Goal: Information Seeking & Learning: Learn about a topic

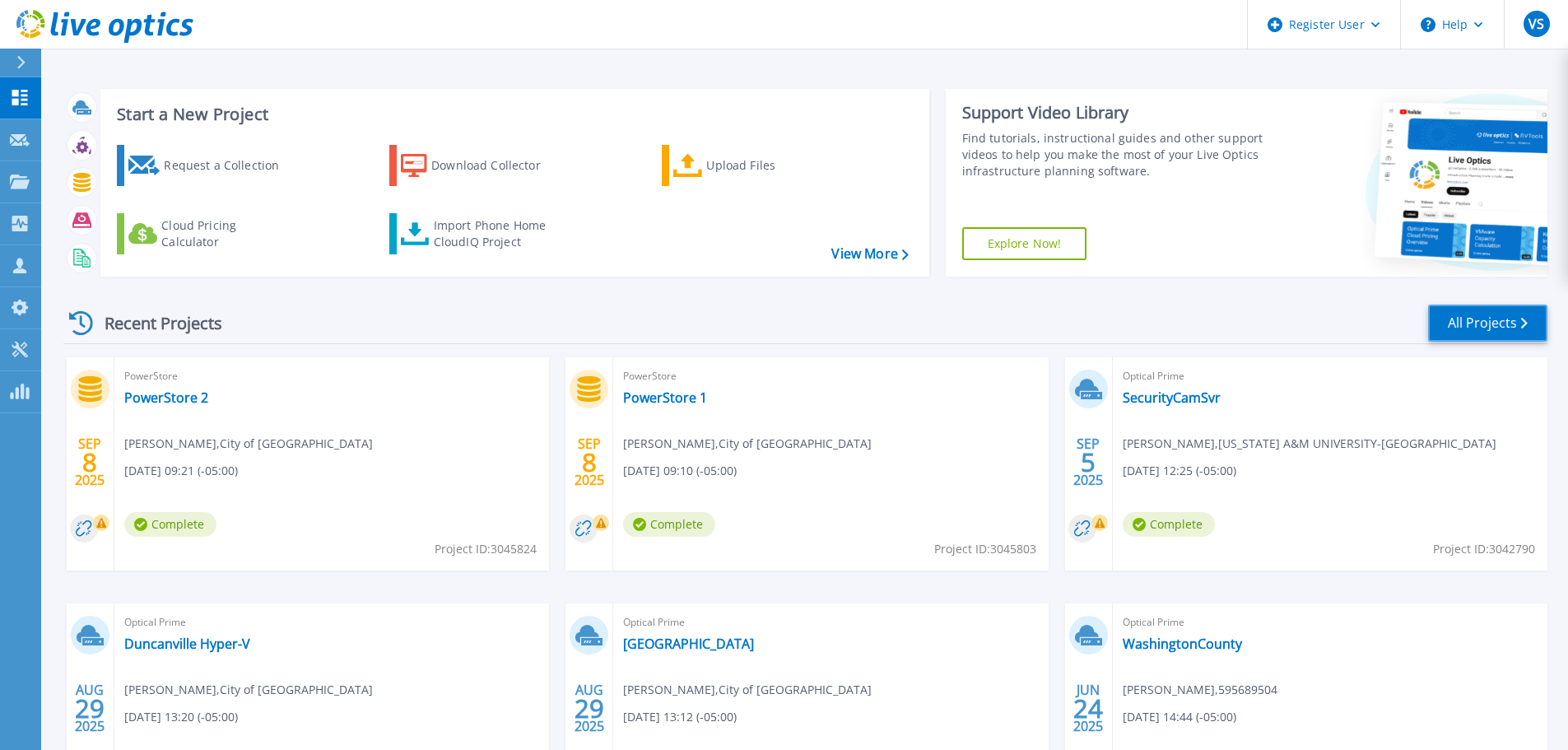
click at [1489, 337] on link "All Projects" at bounding box center [1488, 323] width 120 height 37
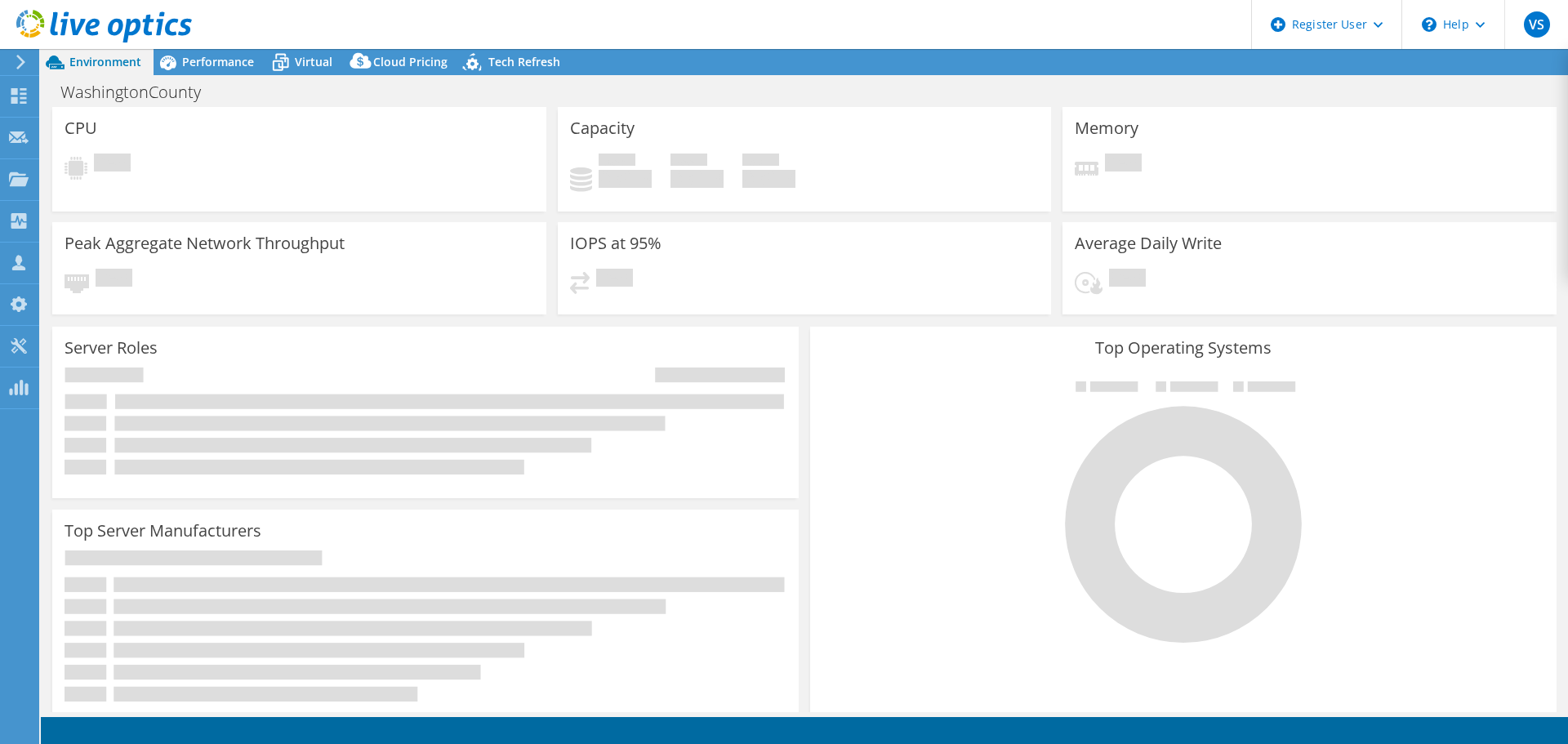
select select "USD"
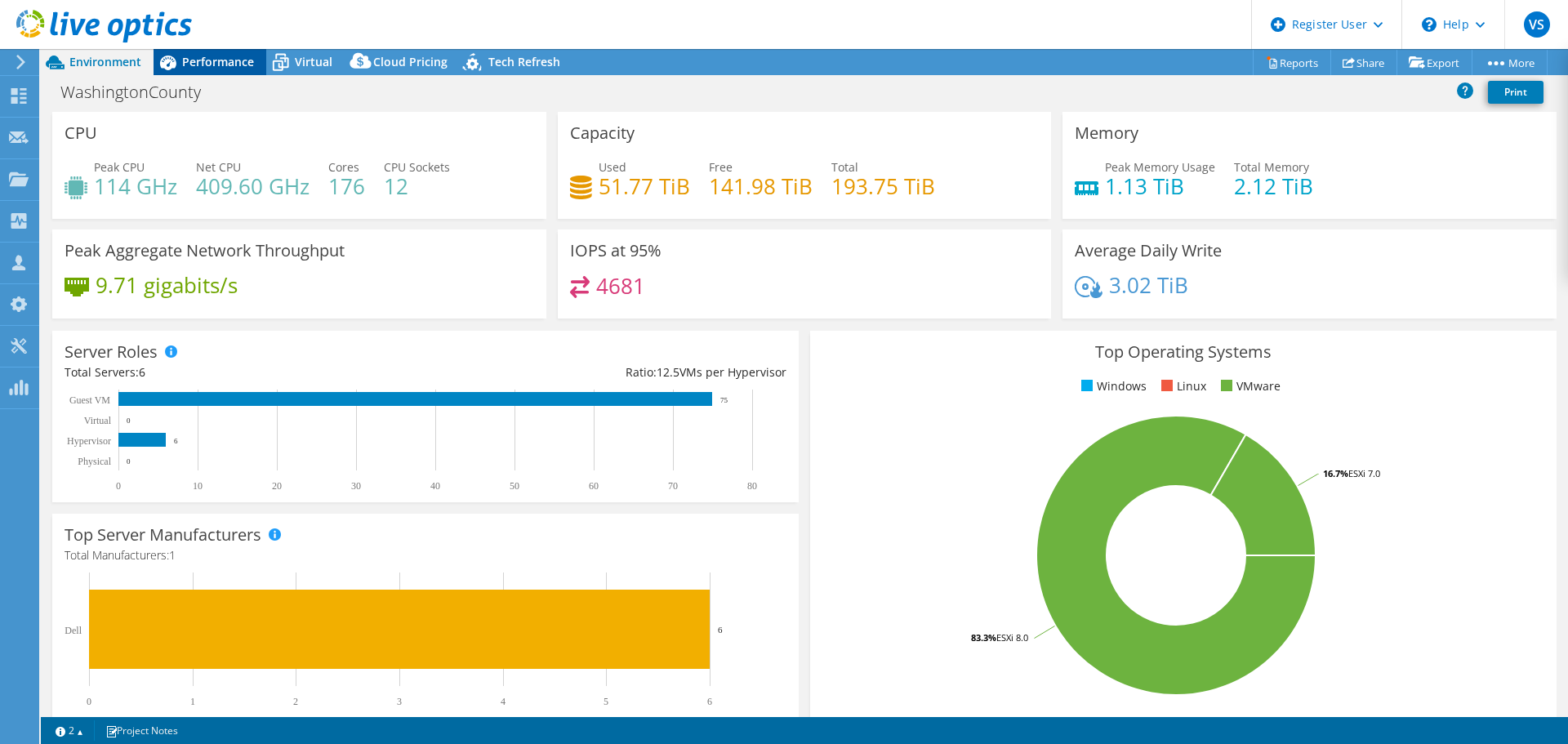
click at [200, 65] on span "Performance" at bounding box center [218, 62] width 72 height 16
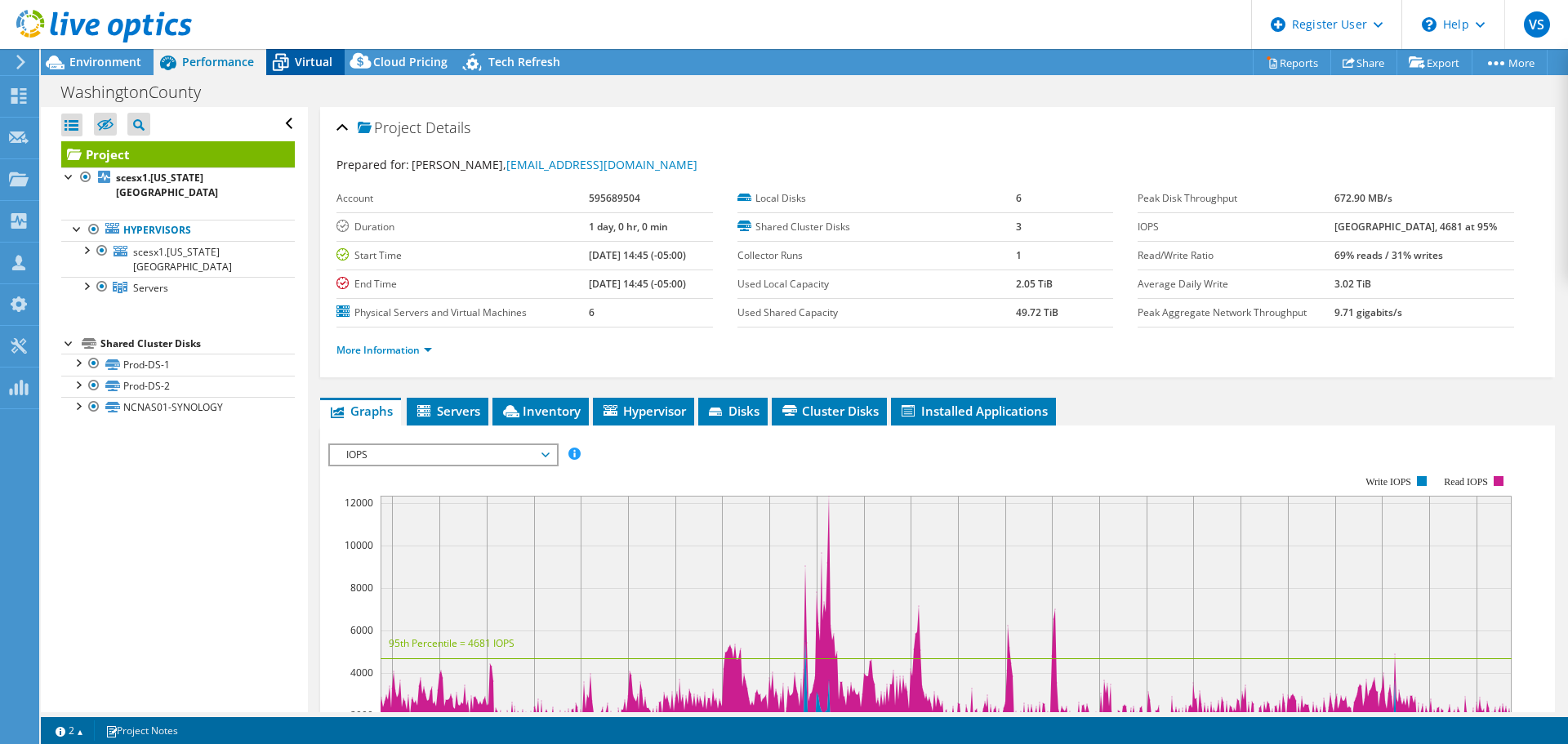
click at [286, 64] on icon at bounding box center [280, 63] width 17 height 13
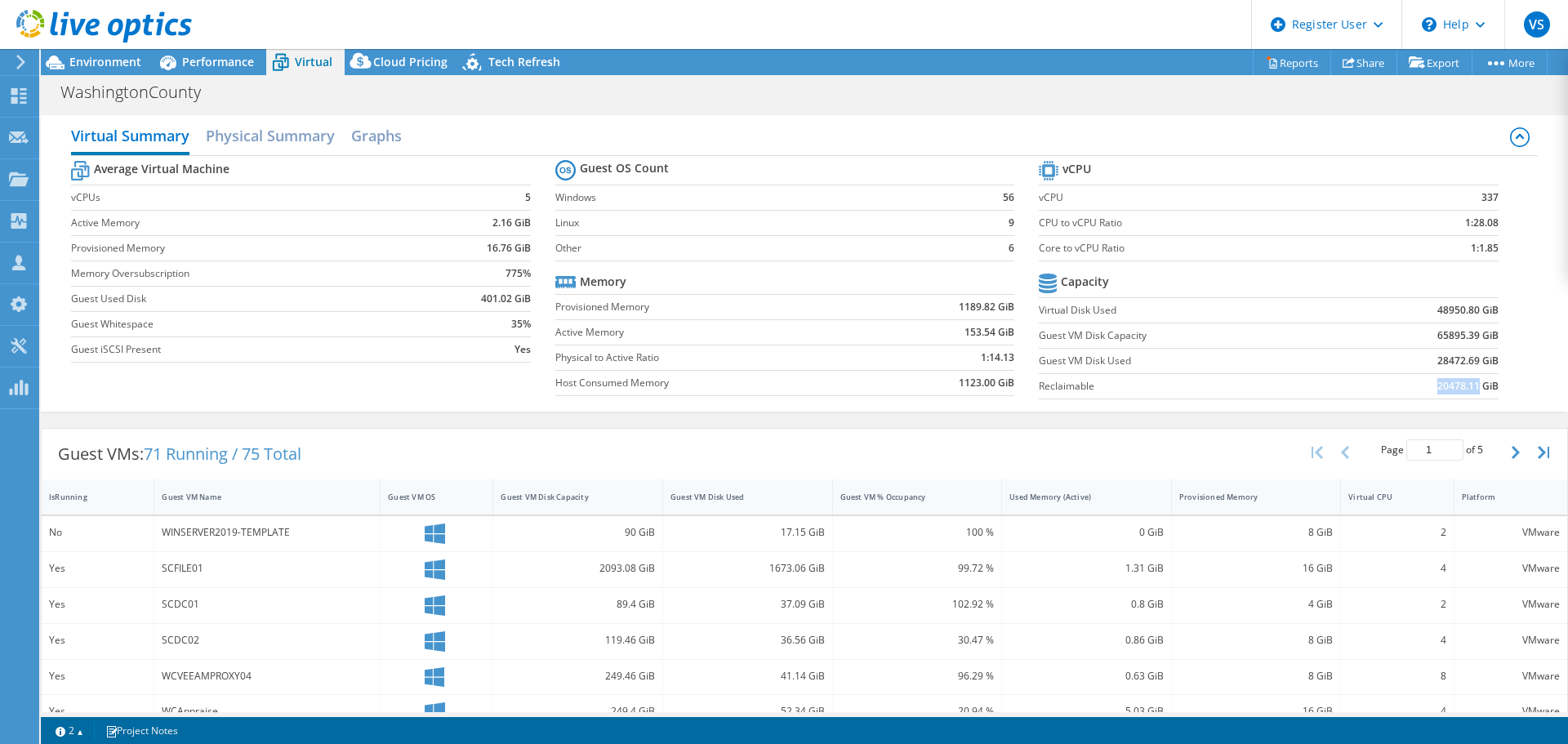
drag, startPoint x: 1426, startPoint y: 390, endPoint x: 1466, endPoint y: 382, distance: 40.8
click at [1466, 382] on b "20478.11 GiB" at bounding box center [1468, 386] width 61 height 17
drag, startPoint x: 1438, startPoint y: 385, endPoint x: 1469, endPoint y: 386, distance: 31.0
click at [1469, 386] on b "20478.11 GiB" at bounding box center [1468, 386] width 61 height 17
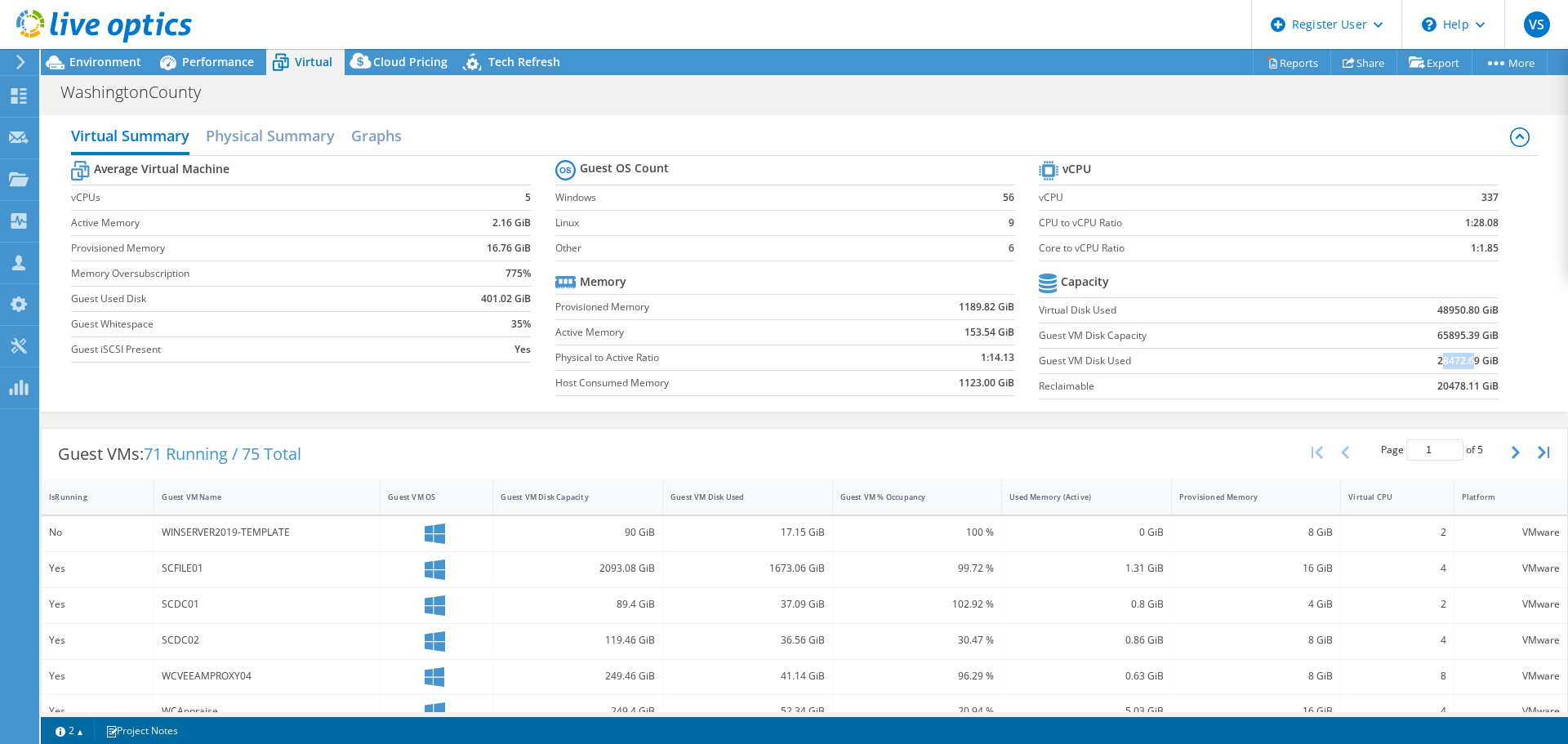
drag, startPoint x: 1430, startPoint y: 363, endPoint x: 1463, endPoint y: 361, distance: 33.1
click at [1463, 361] on b "28472.69 GiB" at bounding box center [1468, 361] width 61 height 17
drag, startPoint x: 1422, startPoint y: 310, endPoint x: 1468, endPoint y: 307, distance: 46.1
click at [1468, 307] on td "48950.80 GiB" at bounding box center [1418, 309] width 158 height 25
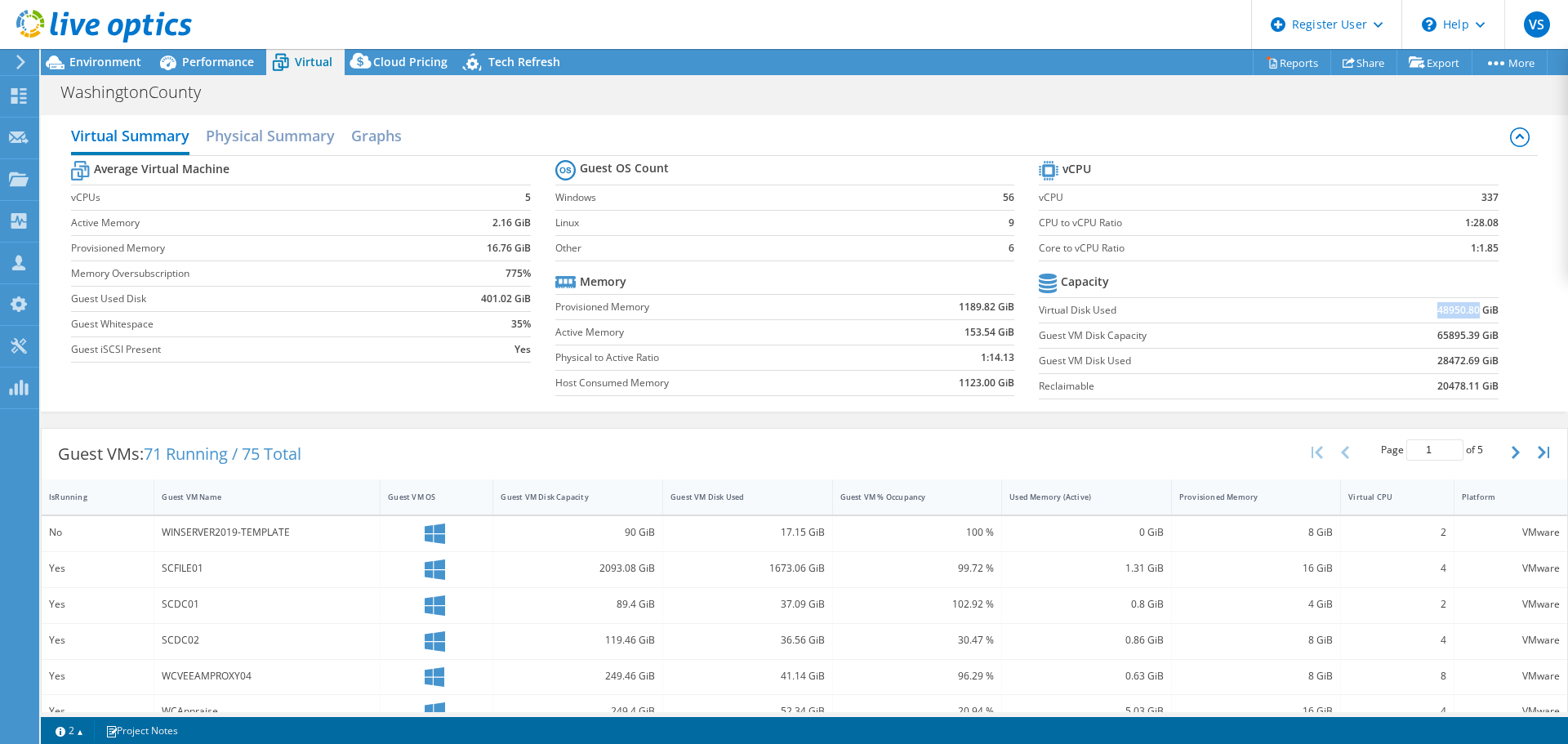
click at [1468, 307] on b "48950.80 GiB" at bounding box center [1468, 310] width 61 height 17
drag, startPoint x: 1042, startPoint y: 310, endPoint x: 1484, endPoint y: 317, distance: 442.1
click at [1484, 317] on tr "Virtual Disk Used 48950.80 GiB" at bounding box center [1269, 309] width 459 height 25
click at [1472, 306] on b "48950.80 GiB" at bounding box center [1468, 310] width 61 height 17
drag, startPoint x: 1465, startPoint y: 309, endPoint x: 1434, endPoint y: 308, distance: 31.0
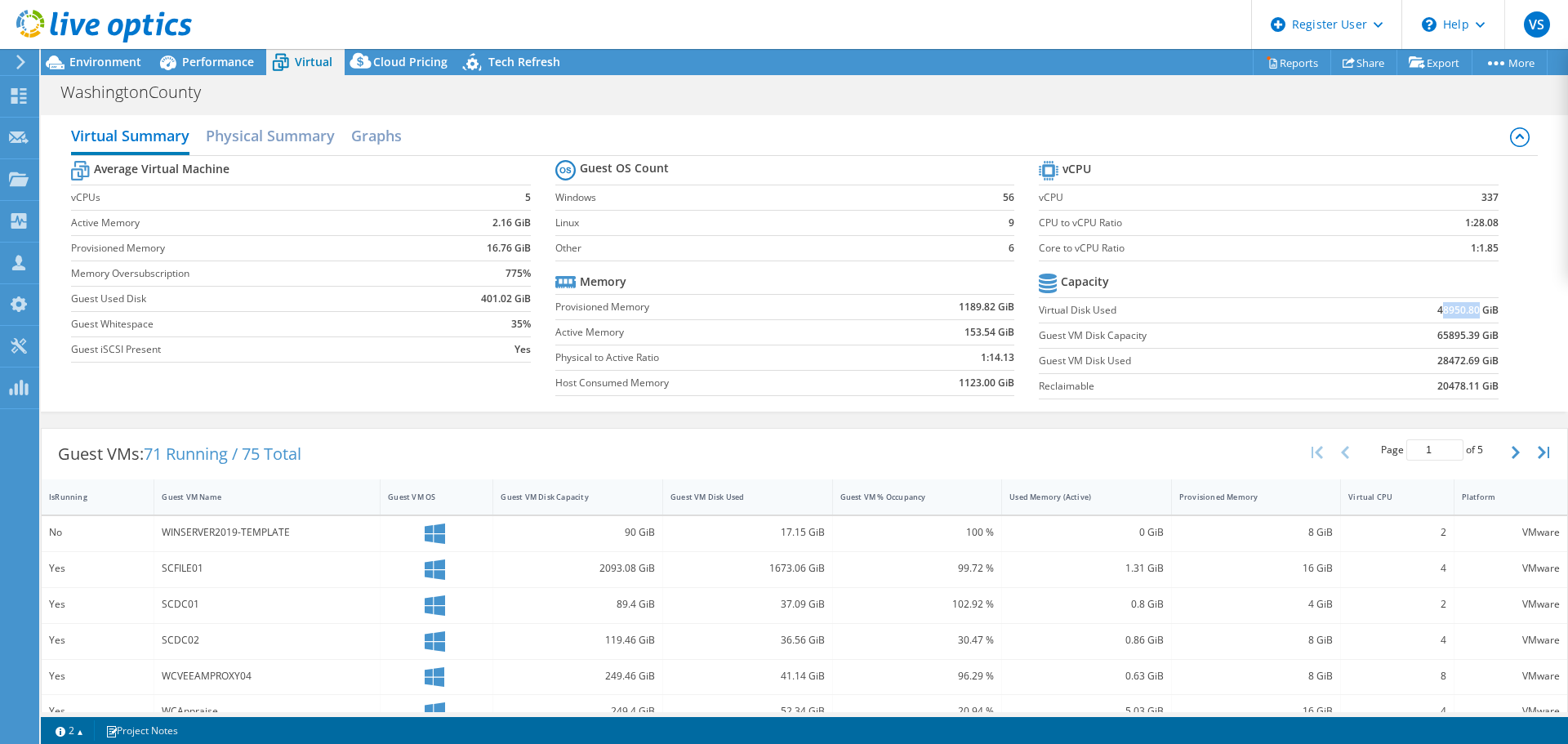
click at [1437, 308] on b "48950.80 GiB" at bounding box center [1468, 310] width 61 height 17
drag, startPoint x: 1426, startPoint y: 316, endPoint x: 1466, endPoint y: 308, distance: 40.8
click at [1466, 308] on b "48950.80 GiB" at bounding box center [1468, 310] width 61 height 17
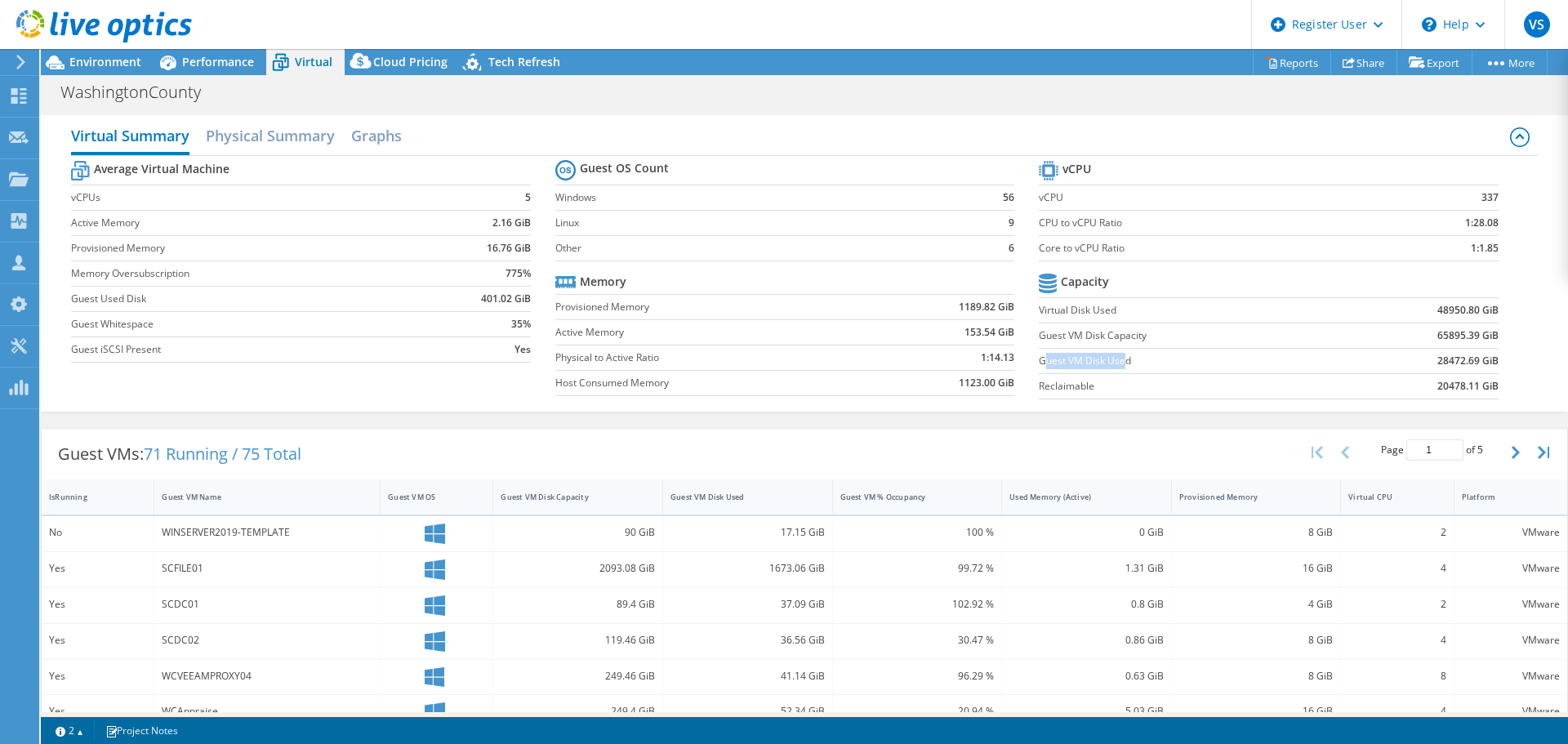
drag, startPoint x: 1041, startPoint y: 364, endPoint x: 1118, endPoint y: 361, distance: 77.1
click at [1118, 361] on label "Guest VM Disk Used" at bounding box center [1189, 361] width 300 height 17
click at [1044, 355] on label "Guest VM Disk Used" at bounding box center [1189, 361] width 300 height 17
drag, startPoint x: 1044, startPoint y: 355, endPoint x: 1452, endPoint y: 363, distance: 408.1
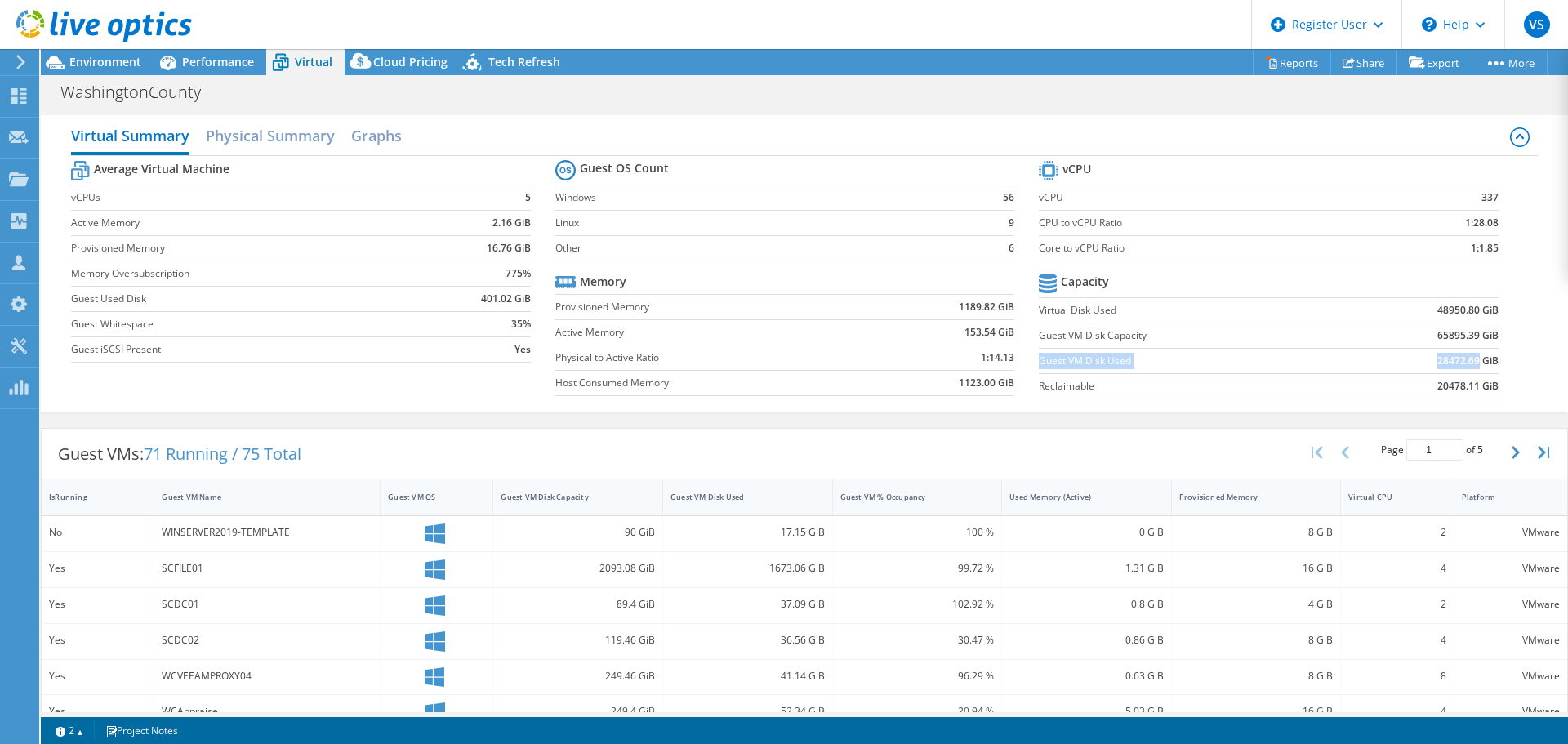
click at [1452, 363] on tr "Guest VM Disk Used 28472.69 GiB" at bounding box center [1269, 360] width 459 height 25
click at [1452, 363] on b "28472.69 GiB" at bounding box center [1468, 361] width 61 height 17
drag, startPoint x: 1033, startPoint y: 362, endPoint x: 1482, endPoint y: 364, distance: 449.0
click at [1482, 364] on tr "Guest VM Disk Used 28472.69 GiB" at bounding box center [1269, 360] width 459 height 25
click at [356, 308] on td "Guest Used Disk" at bounding box center [245, 298] width 349 height 25
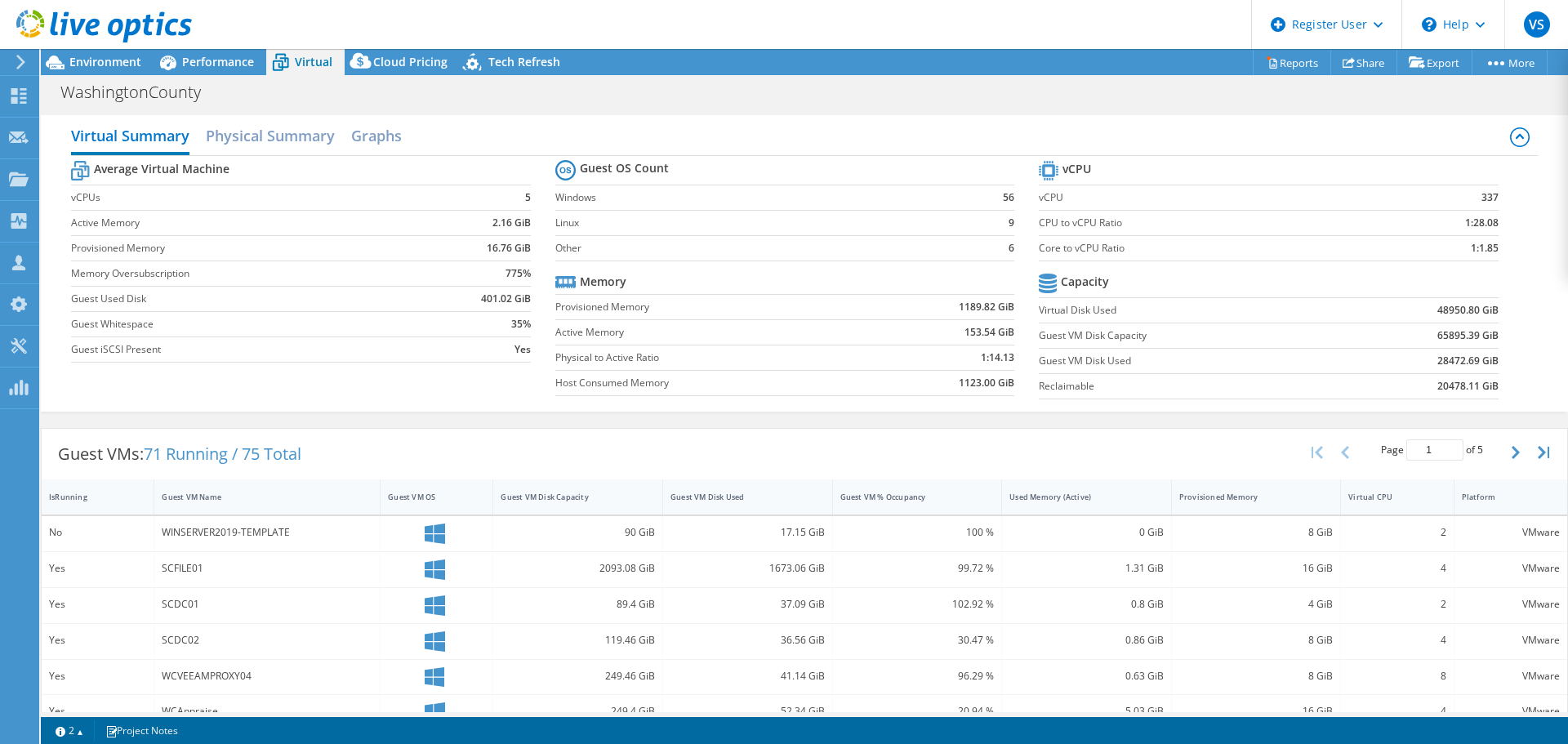
click at [86, 302] on label "Guest Used Disk" at bounding box center [245, 299] width 349 height 17
drag, startPoint x: 86, startPoint y: 302, endPoint x: 520, endPoint y: 299, distance: 434.0
click at [520, 299] on tr "Guest Used Disk 401.02 GiB" at bounding box center [300, 298] width 459 height 25
drag, startPoint x: 150, startPoint y: 451, endPoint x: 172, endPoint y: 451, distance: 22.0
click at [172, 451] on span "71 Running / 75 Total" at bounding box center [223, 453] width 158 height 22
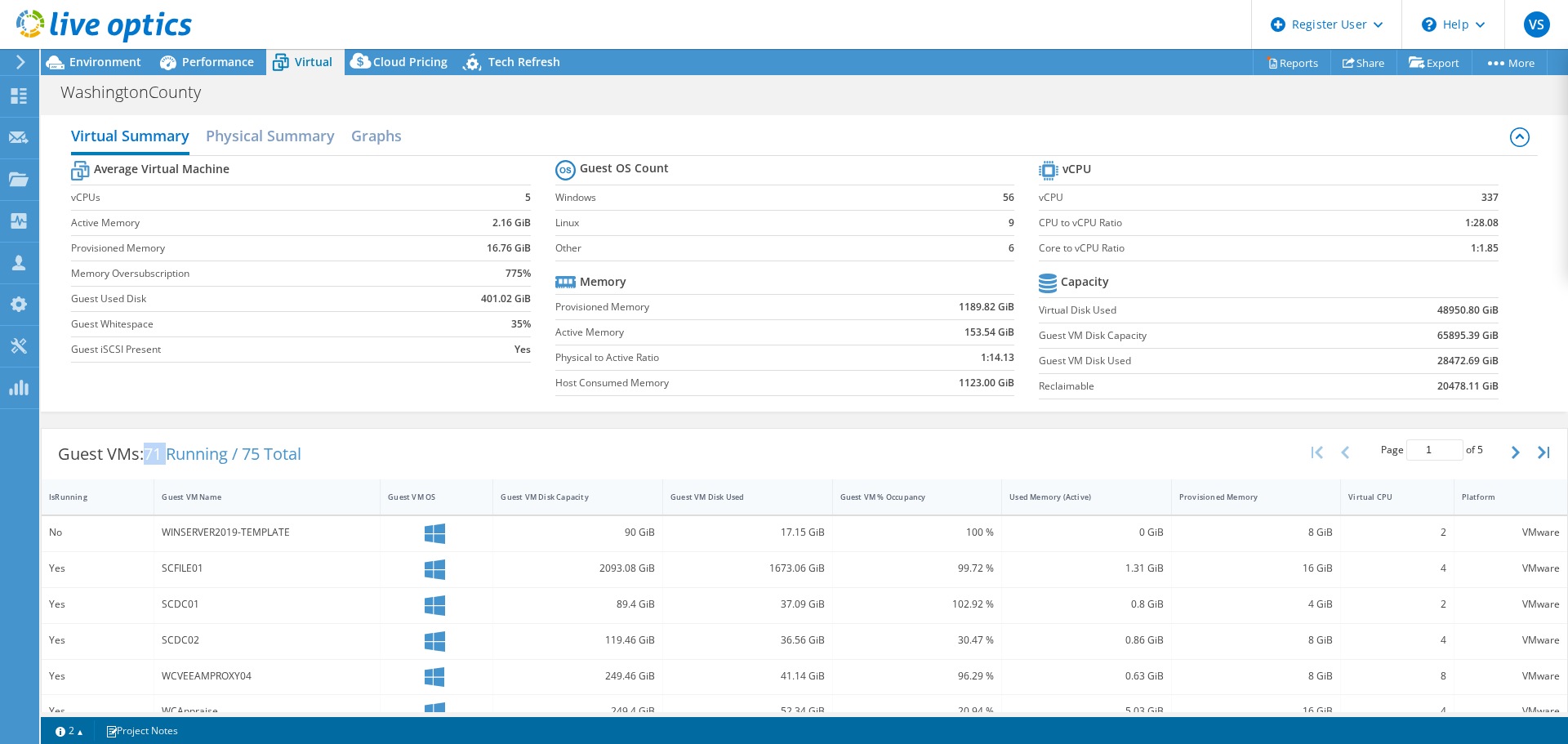
click at [172, 451] on span "71 Running / 75 Total" at bounding box center [223, 453] width 158 height 22
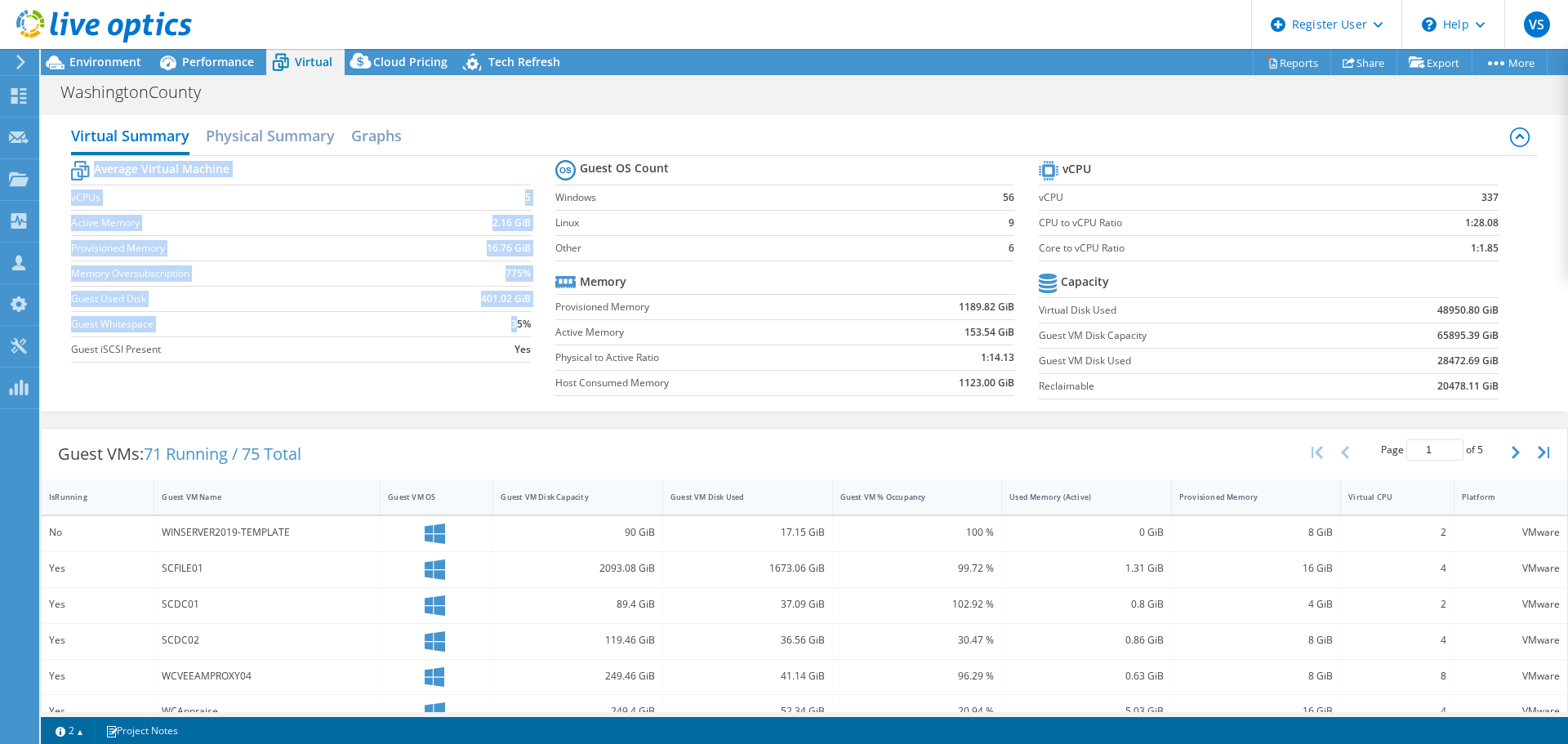
drag, startPoint x: 65, startPoint y: 302, endPoint x: 512, endPoint y: 323, distance: 447.5
click at [512, 323] on div "Virtual Summary Physical Summary Graphs Average Virtual Machine vCPUs 5 Active …" at bounding box center [804, 264] width 1527 height 297
click at [512, 323] on b "35%" at bounding box center [521, 324] width 19 height 17
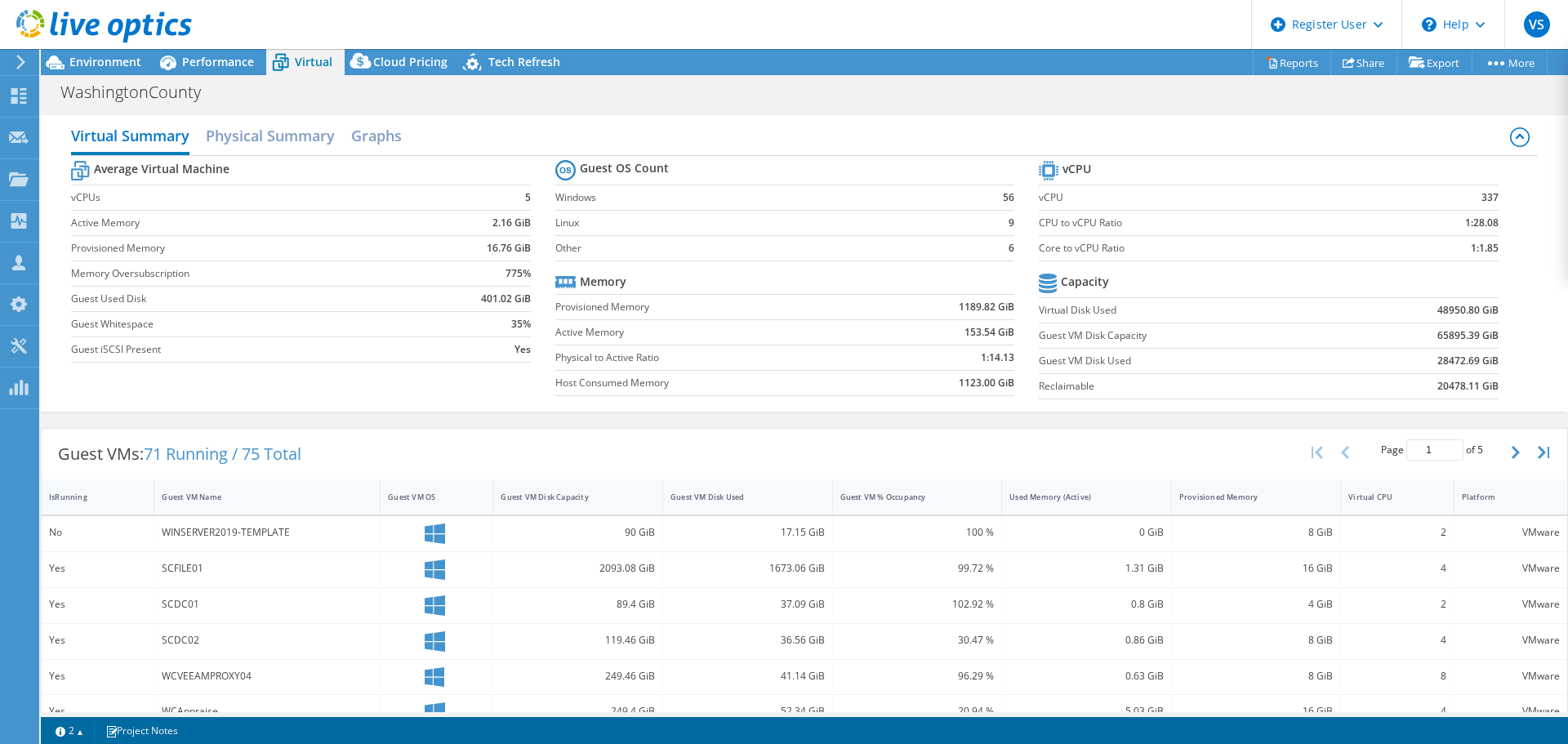
click at [1078, 349] on td "Guest VM Disk Used" at bounding box center [1189, 360] width 300 height 25
drag, startPoint x: 727, startPoint y: 312, endPoint x: 1200, endPoint y: 333, distance: 473.5
click at [731, 312] on label "Provisioned Memory" at bounding box center [712, 307] width 315 height 17
drag, startPoint x: 1424, startPoint y: 358, endPoint x: 1455, endPoint y: 358, distance: 31.0
click at [1455, 358] on td "28472.69 GiB" at bounding box center [1418, 360] width 158 height 25
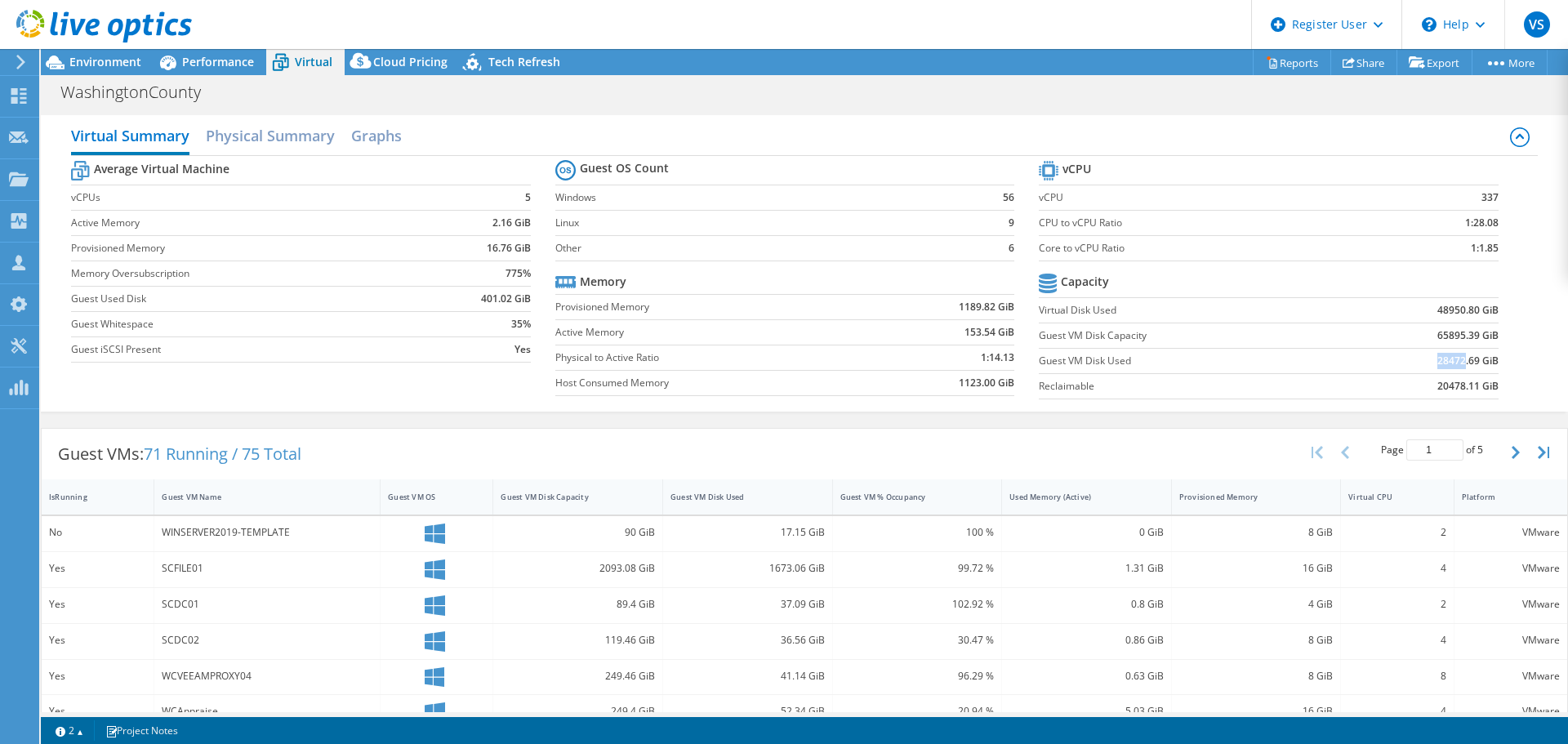
click at [1455, 358] on b "28472.69 GiB" at bounding box center [1468, 361] width 61 height 17
drag, startPoint x: 1426, startPoint y: 362, endPoint x: 1472, endPoint y: 359, distance: 46.1
click at [1472, 359] on b "28472.69 GiB" at bounding box center [1468, 361] width 61 height 17
click at [1465, 362] on b "28472.69 GiB" at bounding box center [1468, 361] width 61 height 17
drag, startPoint x: 1465, startPoint y: 362, endPoint x: 1431, endPoint y: 360, distance: 34.1
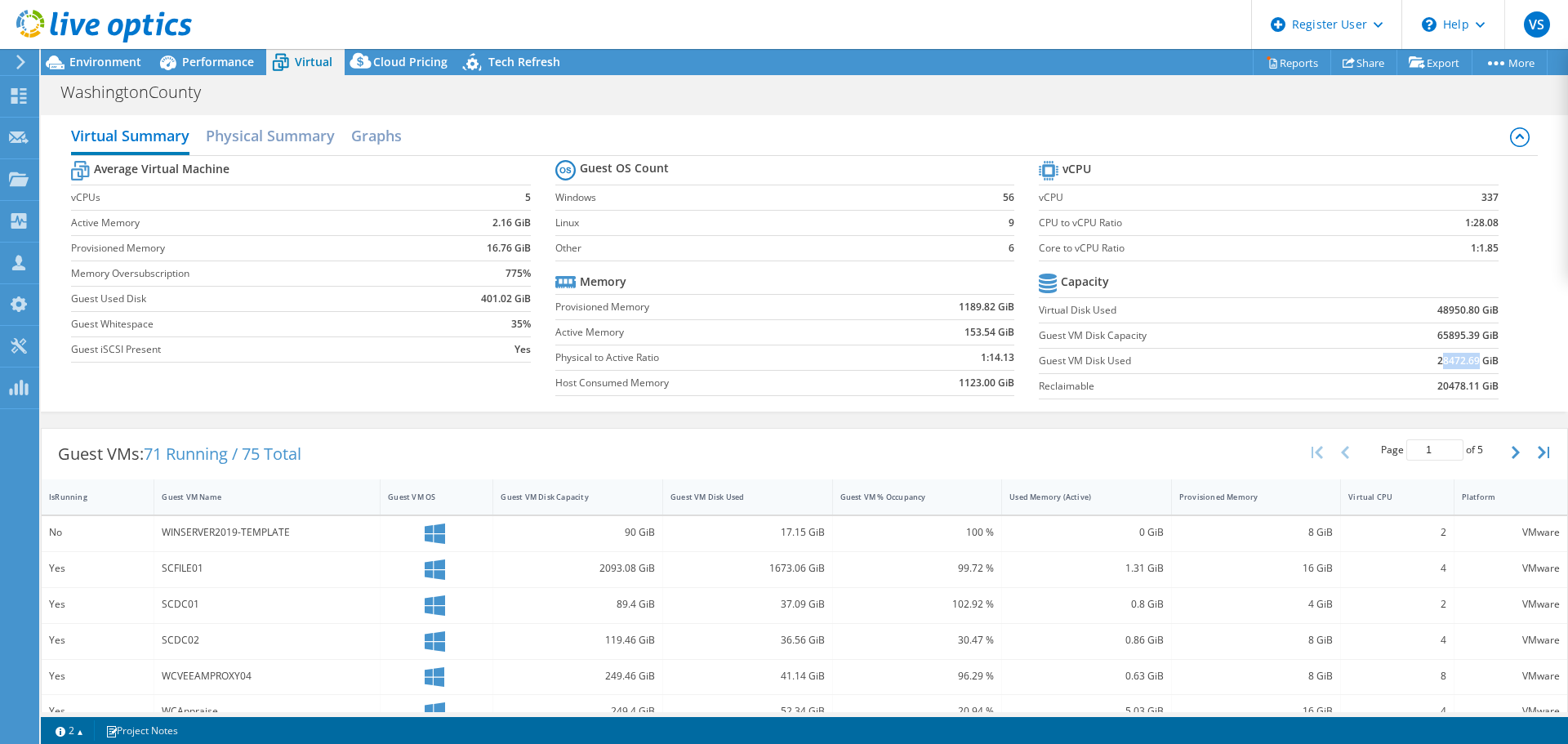
click at [1437, 360] on b "28472.69 GiB" at bounding box center [1468, 361] width 61 height 17
click at [82, 61] on span "Environment" at bounding box center [106, 62] width 72 height 16
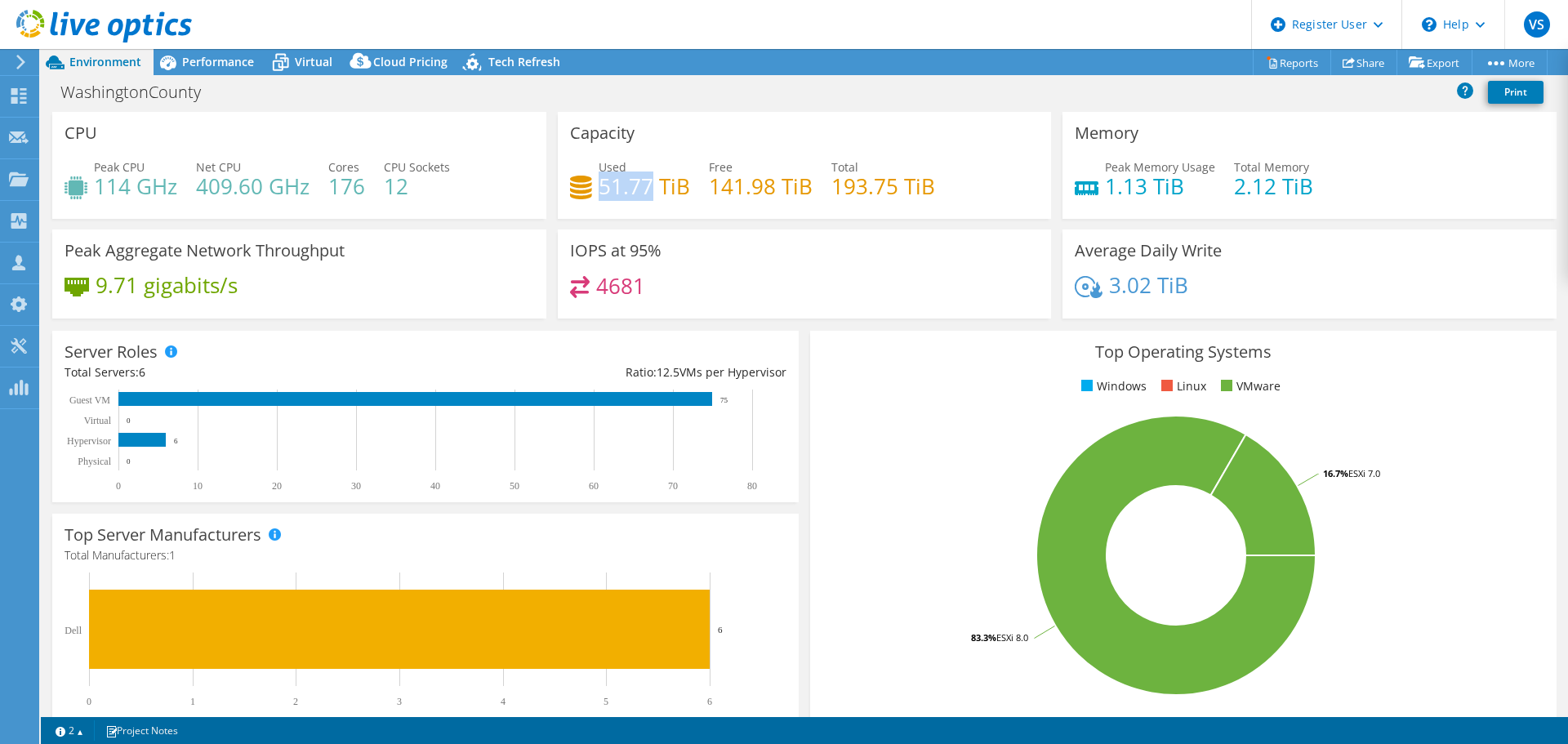
drag, startPoint x: 598, startPoint y: 193, endPoint x: 644, endPoint y: 192, distance: 46.0
click at [644, 192] on h4 "51.77 TiB" at bounding box center [644, 186] width 92 height 18
click at [300, 58] on span "Virtual" at bounding box center [313, 62] width 38 height 16
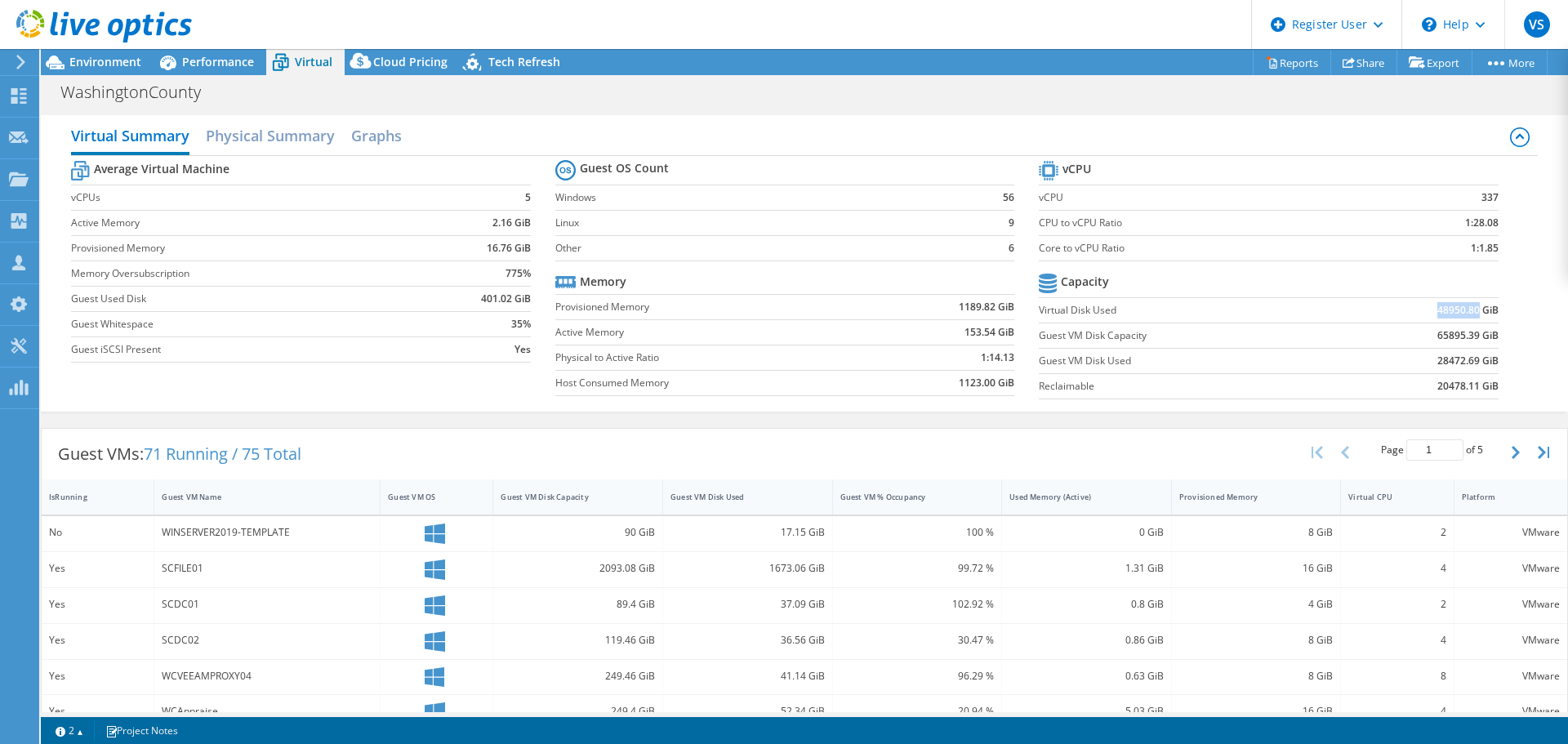
drag, startPoint x: 1426, startPoint y: 311, endPoint x: 1465, endPoint y: 310, distance: 39.0
click at [1465, 310] on b "48950.80 GiB" at bounding box center [1468, 310] width 61 height 17
drag, startPoint x: 1466, startPoint y: 310, endPoint x: 1426, endPoint y: 311, distance: 40.0
click at [1437, 311] on b "48950.80 GiB" at bounding box center [1468, 310] width 61 height 17
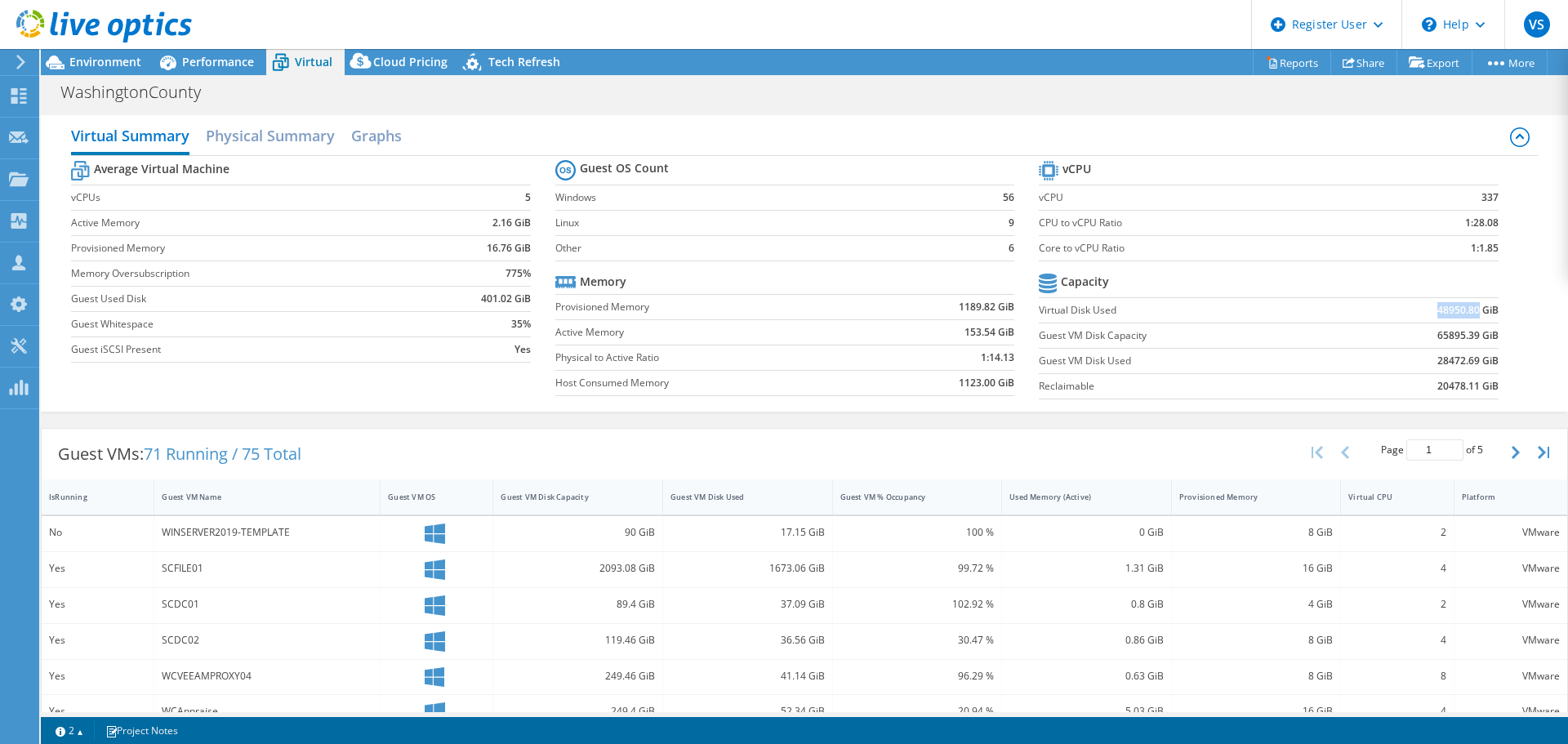
click at [1437, 311] on b "48950.80 GiB" at bounding box center [1468, 310] width 61 height 17
click at [1443, 306] on b "48950.80 GiB" at bounding box center [1468, 310] width 61 height 17
drag, startPoint x: 1443, startPoint y: 306, endPoint x: 1484, endPoint y: 304, distance: 41.0
click at [1484, 304] on b "48950.80 GiB" at bounding box center [1468, 310] width 61 height 17
copy b "48950.80 GiB"
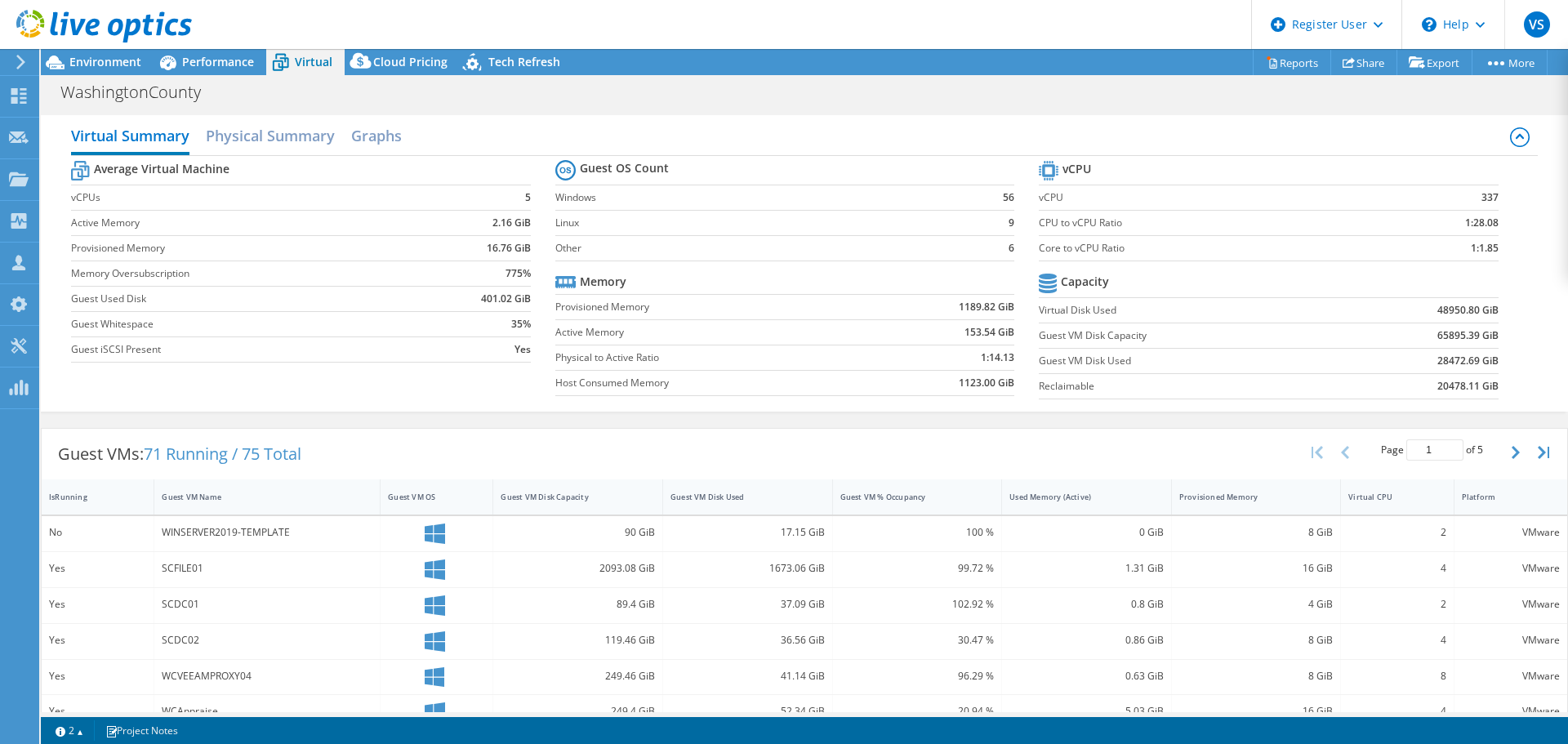
click at [1503, 286] on section "vCPU vCPU 337 CPU to vCPU Ratio 1:28.08 Core to vCPU Ratio 1:1.85 Capacity Virt…" at bounding box center [1281, 282] width 484 height 251
click at [301, 209] on td "vCPUs" at bounding box center [245, 196] width 349 height 25
click at [226, 69] on span "Performance" at bounding box center [218, 62] width 72 height 16
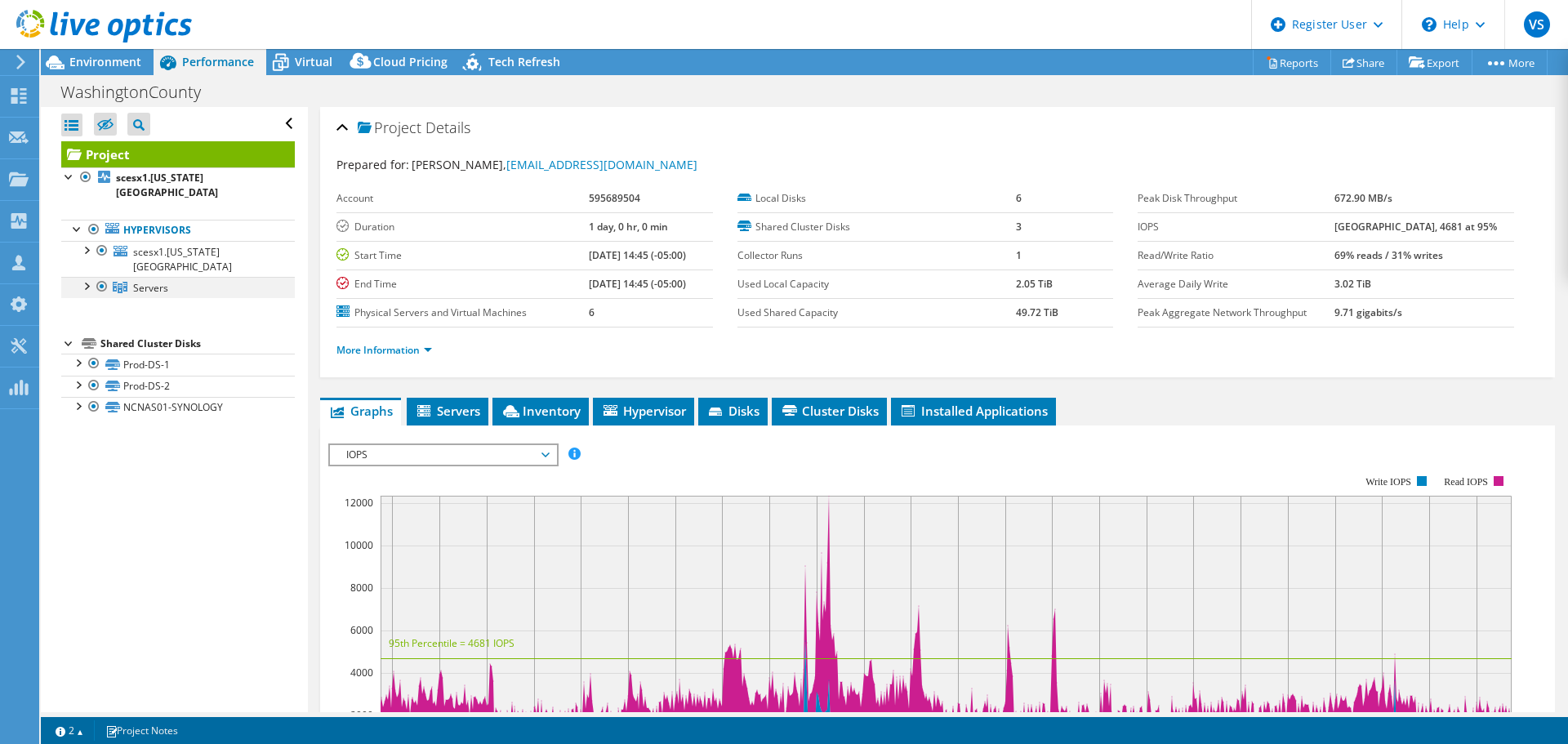
click at [87, 277] on div at bounding box center [86, 285] width 17 height 17
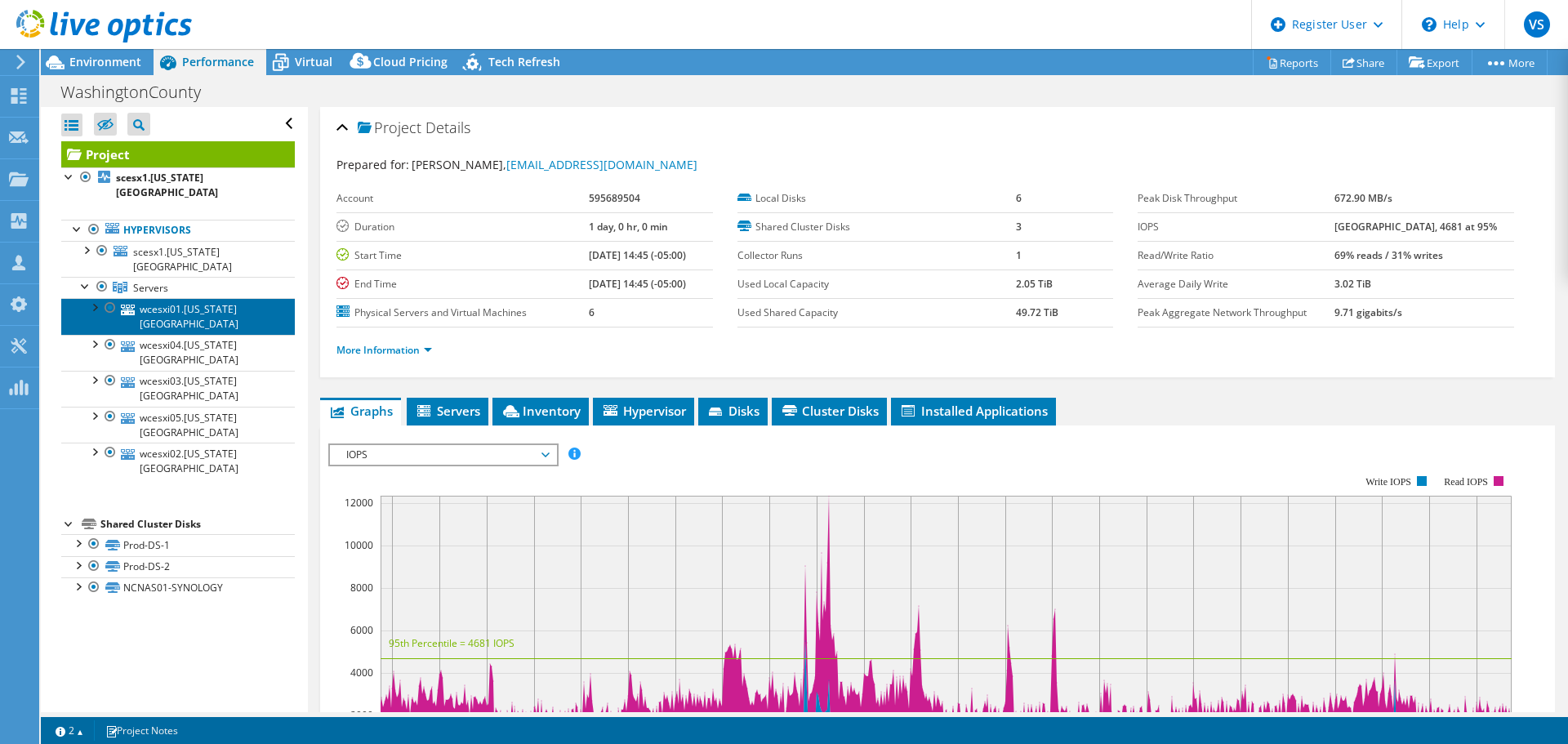
click at [189, 298] on link "wcesxi01.washington.county" at bounding box center [178, 315] width 234 height 36
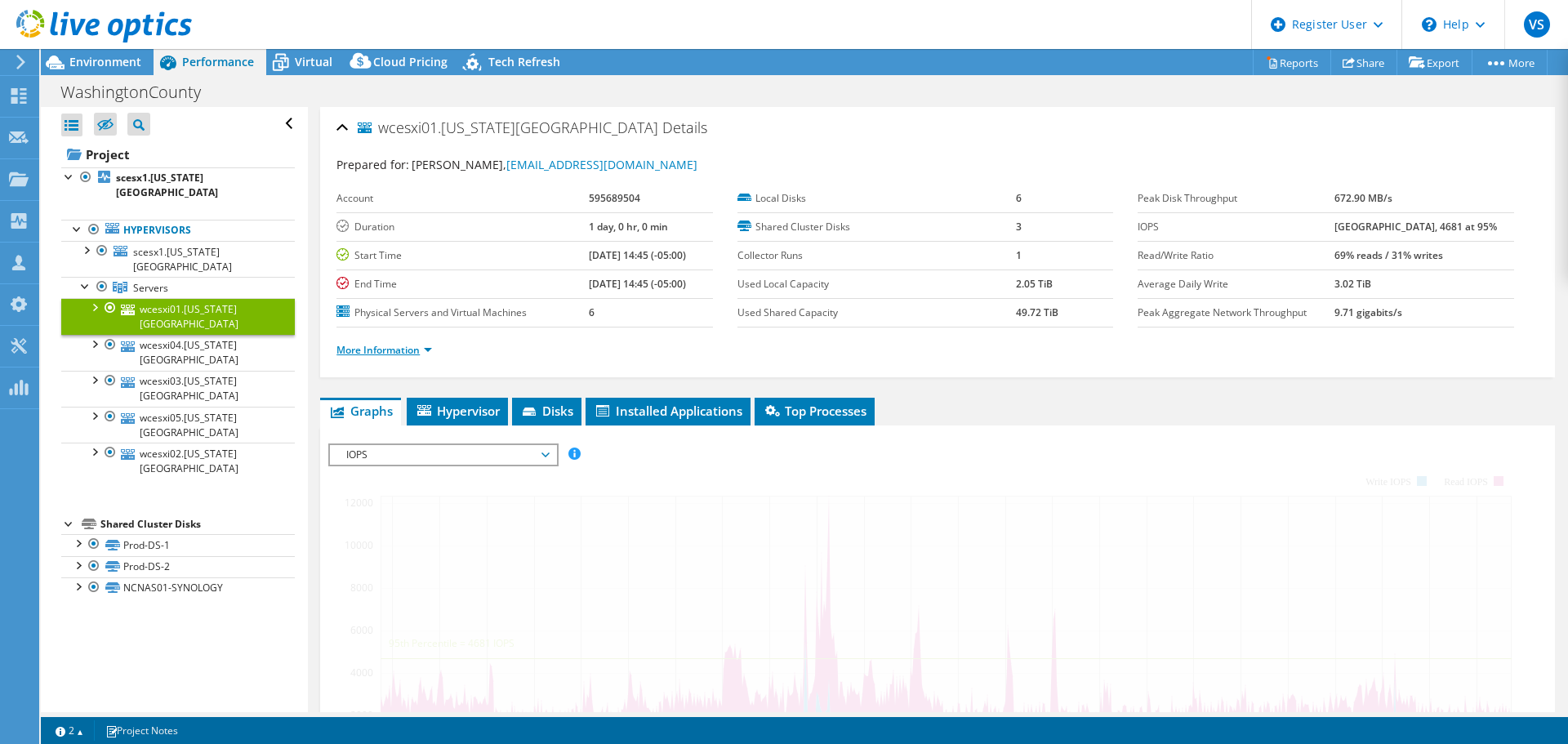
click at [387, 347] on link "More Information" at bounding box center [383, 350] width 95 height 14
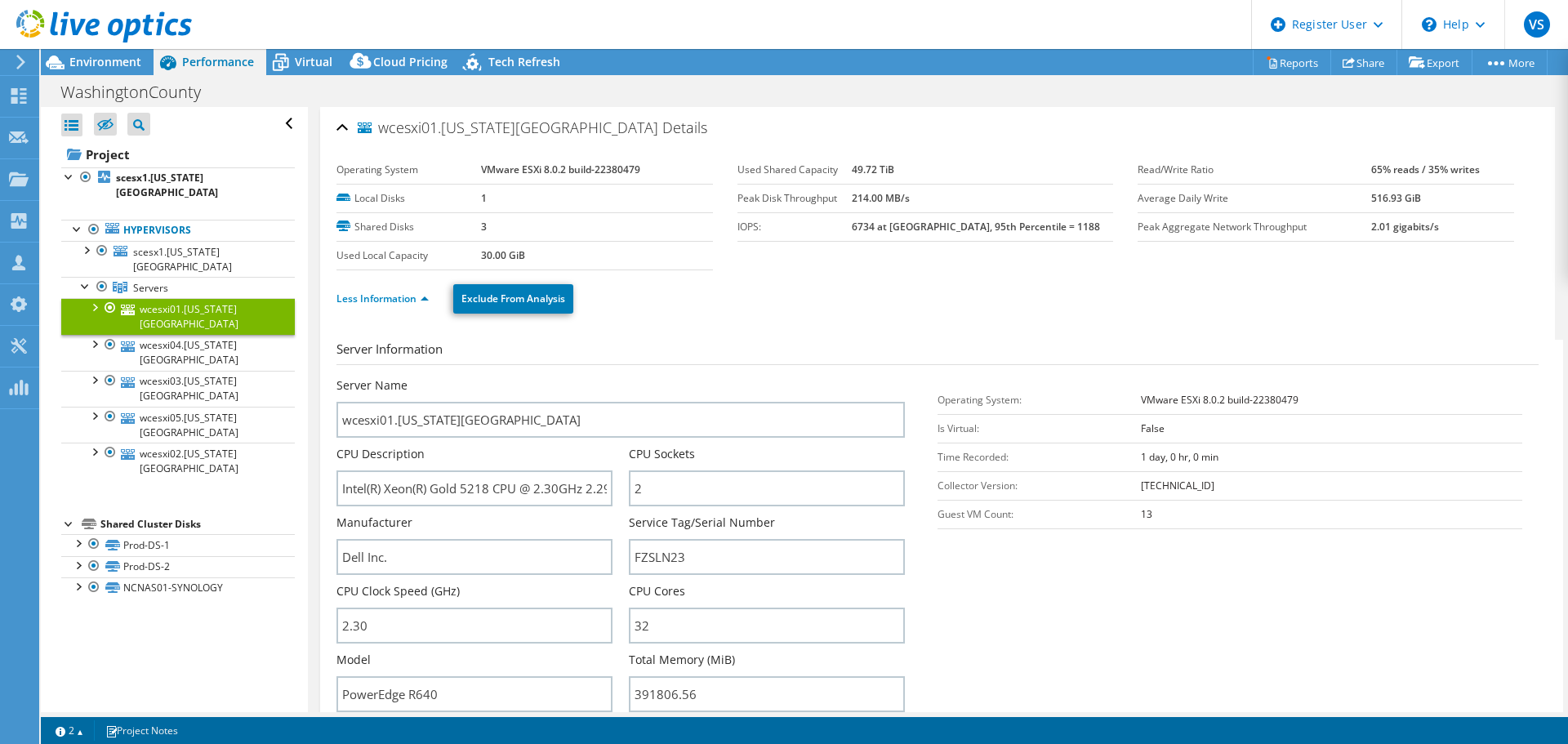
click at [424, 318] on div "Less Information Exclude From Analysis" at bounding box center [937, 299] width 1202 height 57
click at [213, 335] on link "wcesxi04.washington.county" at bounding box center [178, 353] width 234 height 36
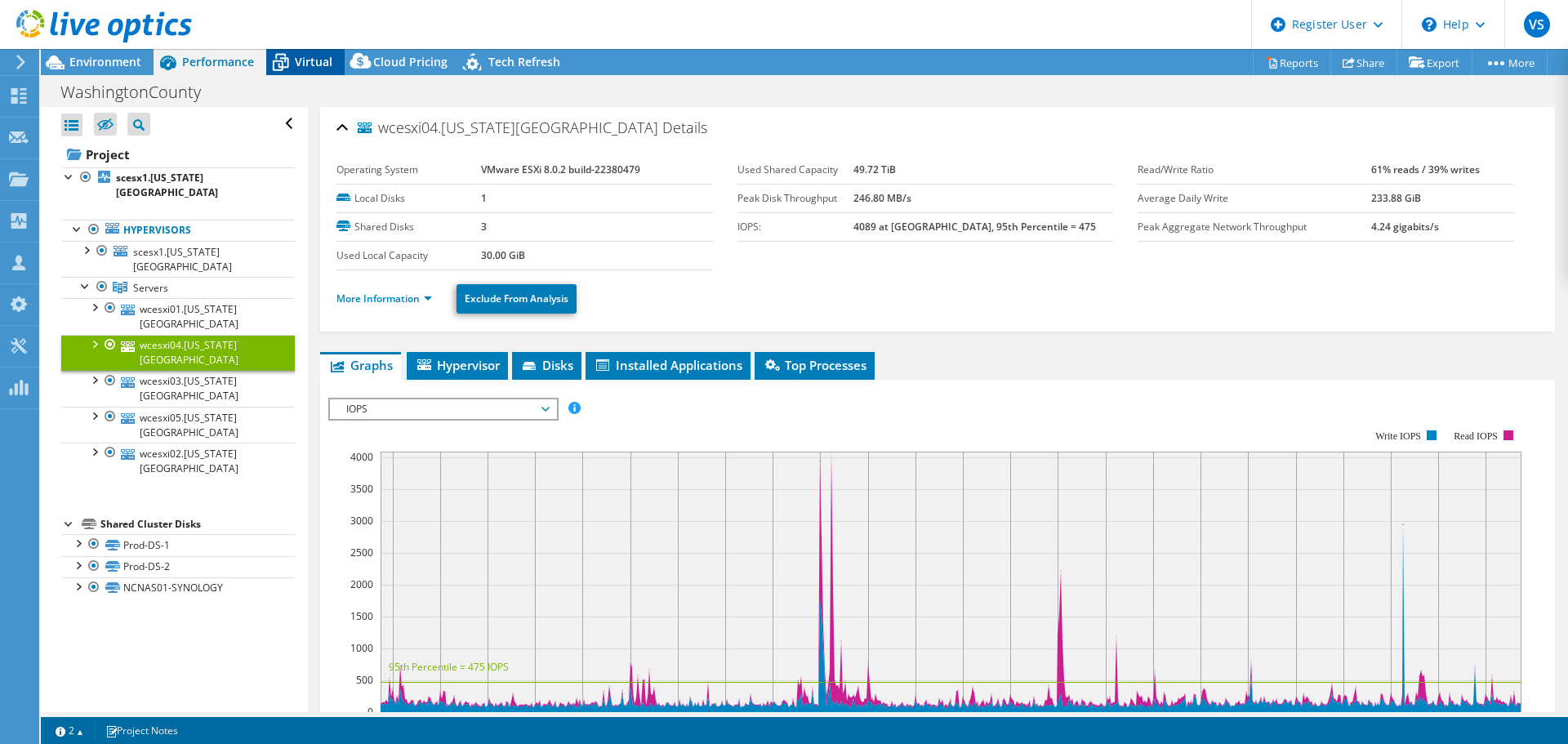
click at [299, 58] on span "Virtual" at bounding box center [313, 62] width 38 height 16
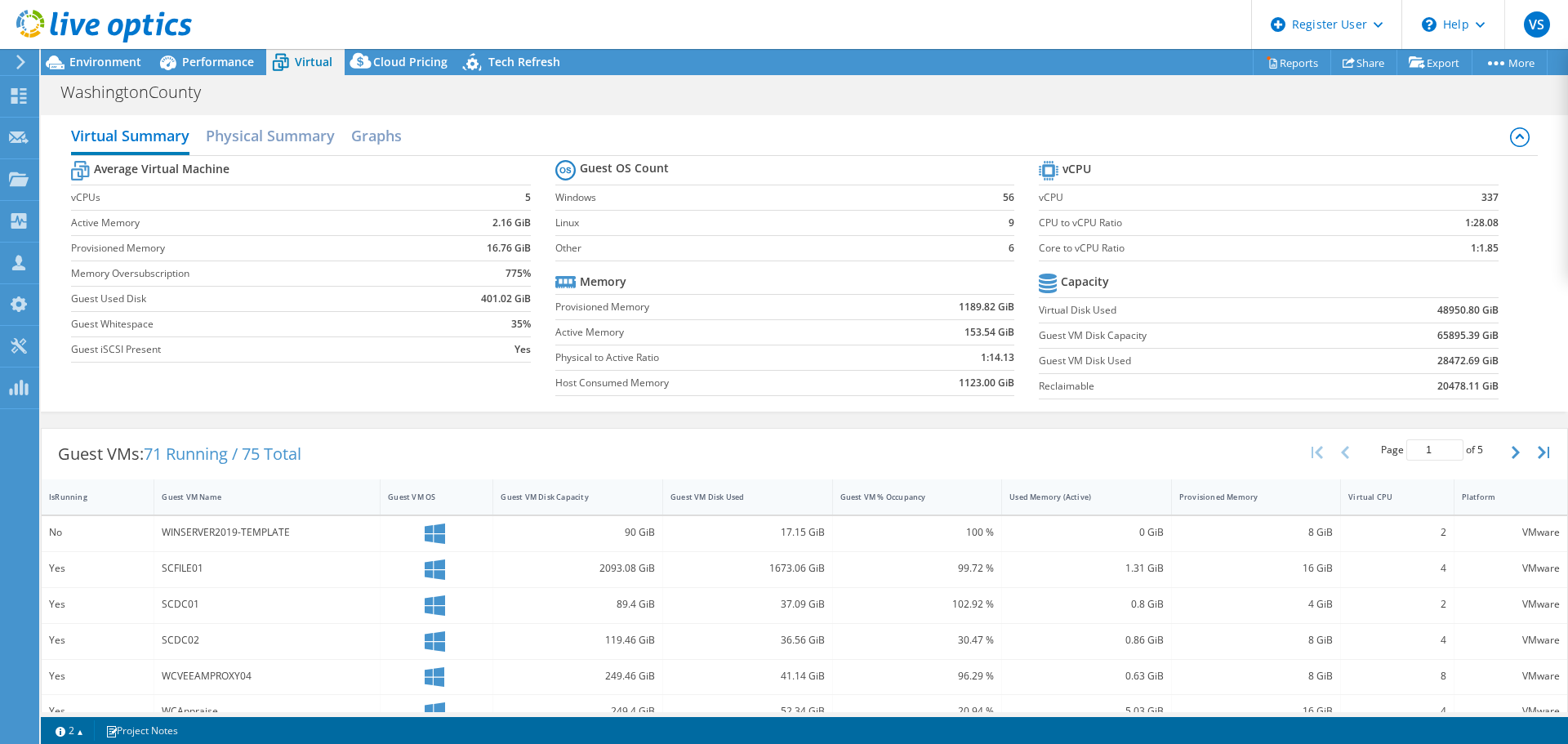
click at [499, 372] on div "Average Virtual Machine vCPUs 5 Active Memory 2.16 GiB Provisioned Memory 16.76…" at bounding box center [803, 282] width 1466 height 251
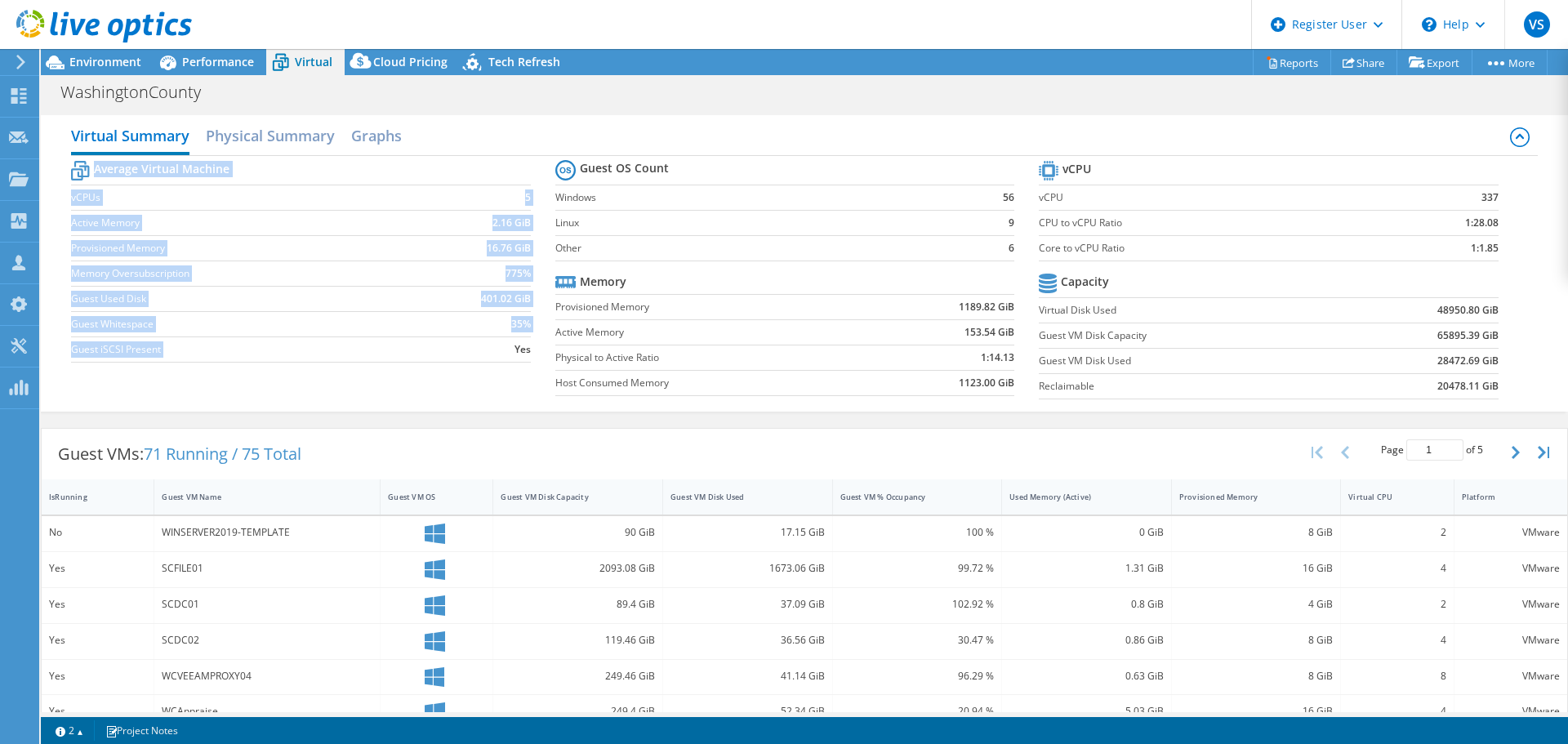
drag, startPoint x: 506, startPoint y: 350, endPoint x: 529, endPoint y: 348, distance: 23.1
click at [529, 348] on section "Average Virtual Machine vCPUs 5 Active Memory 2.16 GiB Provisioned Memory 16.76…" at bounding box center [313, 264] width 484 height 214
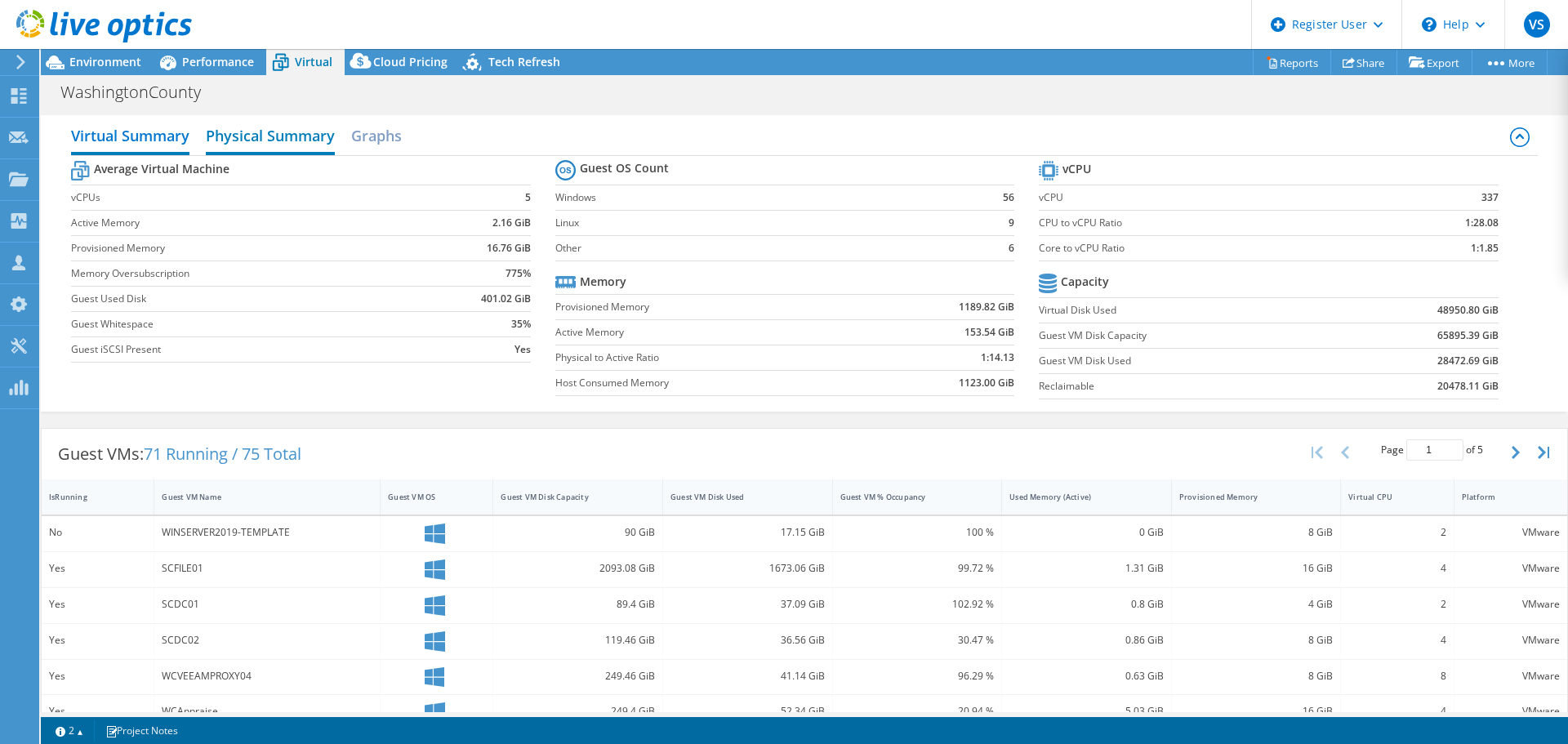
click at [279, 141] on h2 "Physical Summary" at bounding box center [271, 137] width 129 height 36
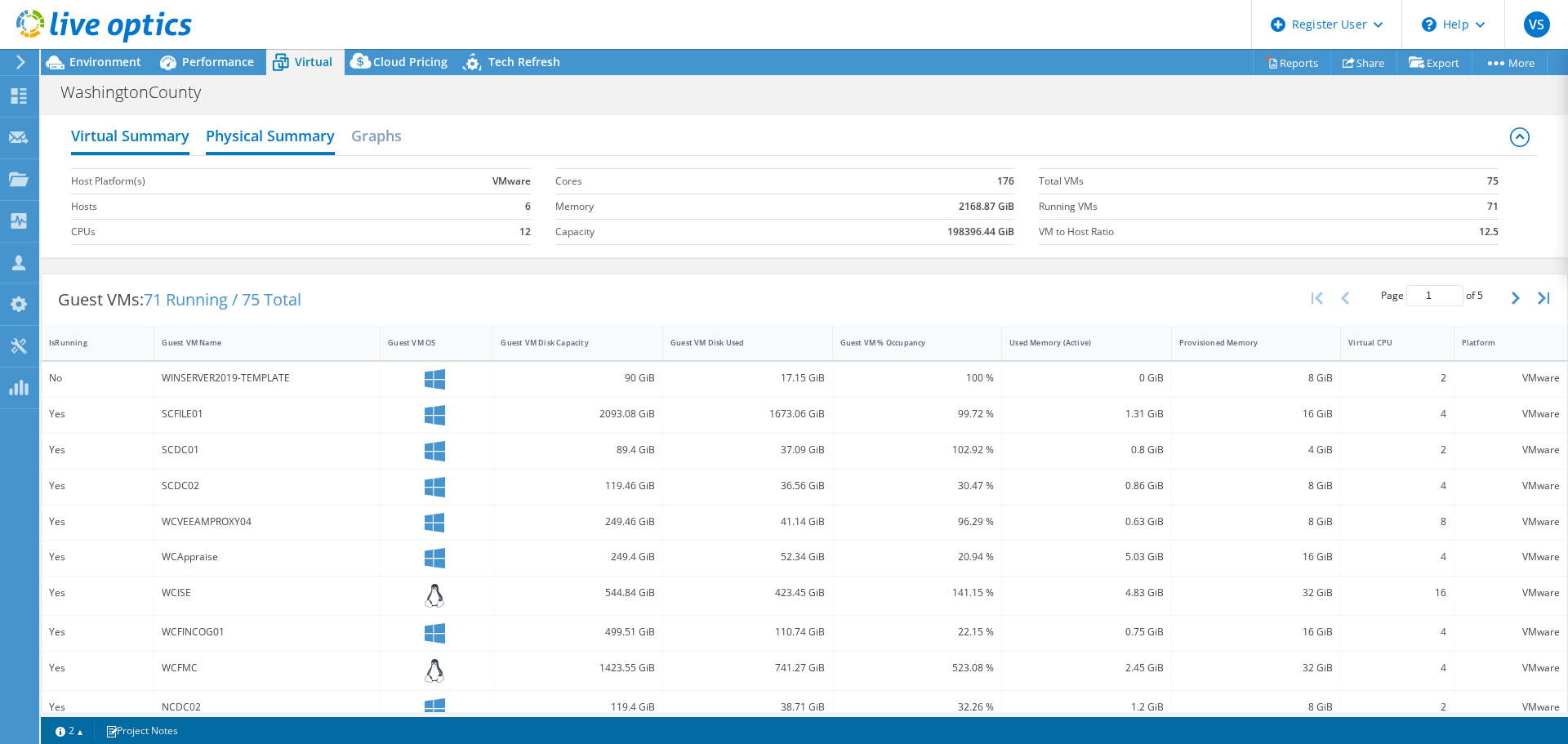
click at [151, 136] on h2 "Virtual Summary" at bounding box center [130, 137] width 119 height 36
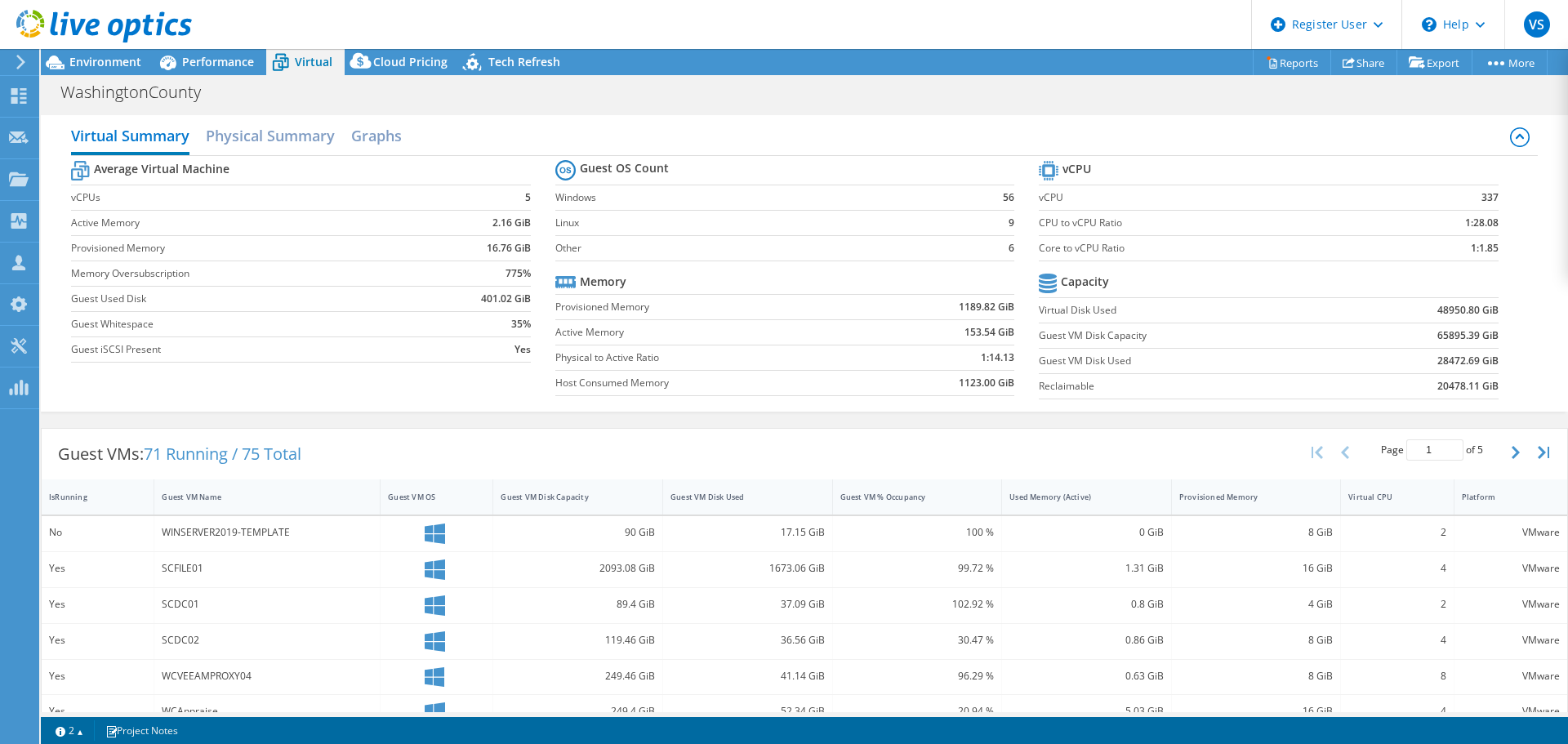
click at [794, 265] on section "Guest OS Count Windows 56 Linux 9 Other 6 Memory Provisioned Memory 1189.82 GiB…" at bounding box center [797, 280] width 484 height 248
drag, startPoint x: 1428, startPoint y: 339, endPoint x: 1495, endPoint y: 327, distance: 68.1
click at [1495, 327] on section "vCPU vCPU 337 CPU to vCPU Ratio 1:28.08 Core to vCPU Ratio 1:1.85 Capacity Virt…" at bounding box center [1281, 282] width 484 height 251
drag, startPoint x: 1259, startPoint y: 379, endPoint x: 1389, endPoint y: 335, distance: 137.2
click at [1260, 379] on label "Reclaimable" at bounding box center [1189, 386] width 300 height 17
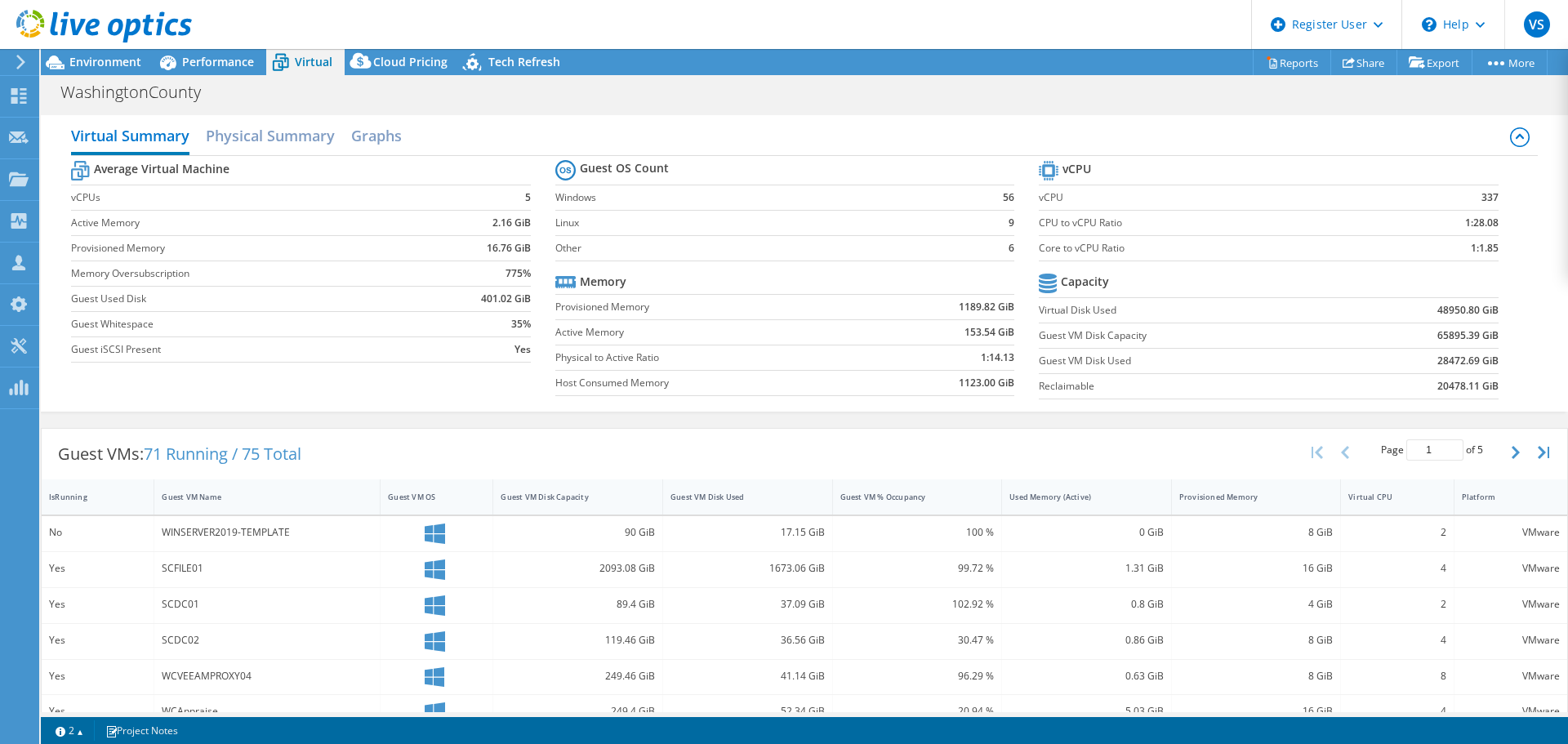
click at [1427, 320] on td "48950.80 GiB" at bounding box center [1418, 309] width 158 height 25
drag, startPoint x: 1423, startPoint y: 337, endPoint x: 1484, endPoint y: 330, distance: 61.4
click at [1484, 330] on td "65895.39 GiB" at bounding box center [1418, 334] width 158 height 25
